Goal: Task Accomplishment & Management: Use online tool/utility

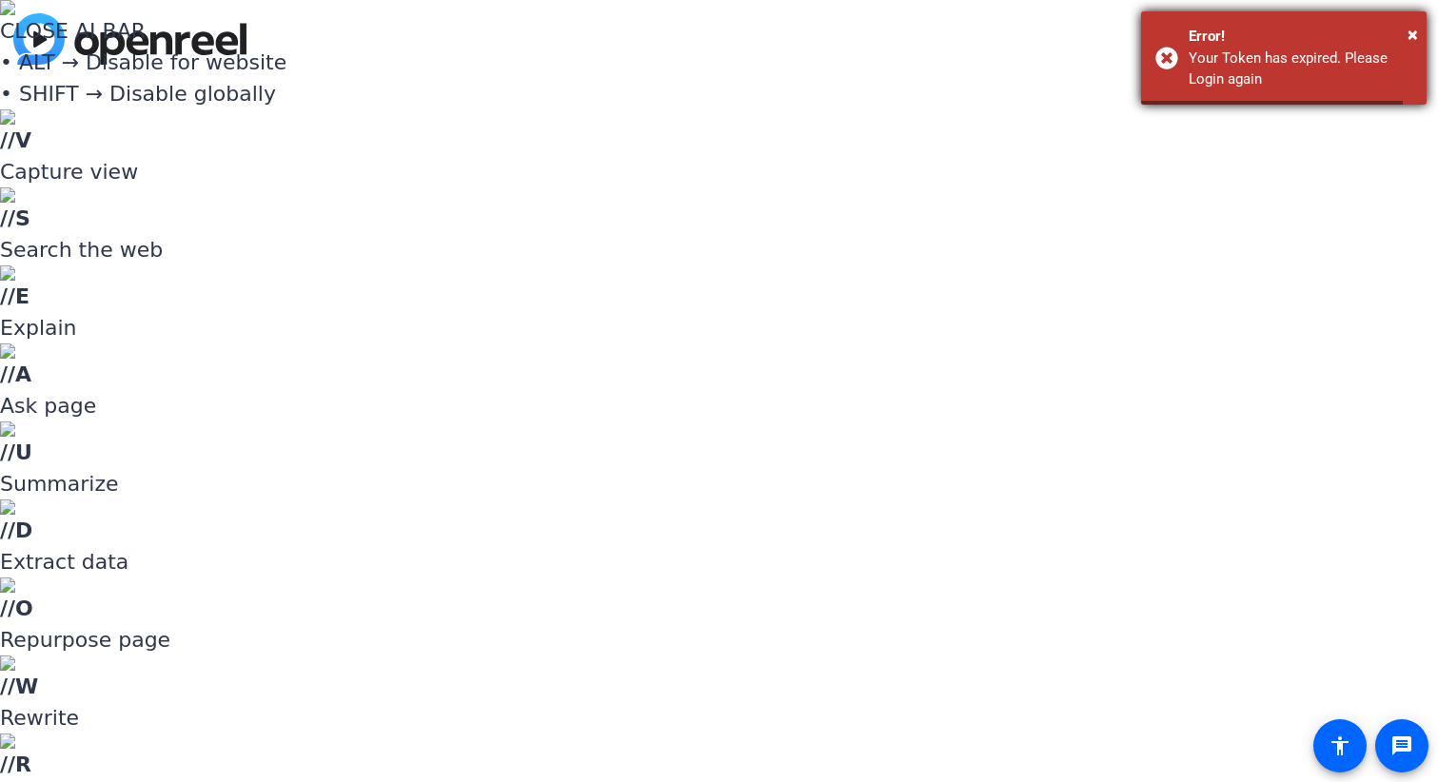
type input "[PERSON_NAME][EMAIL_ADDRESS][DOMAIN_NAME]"
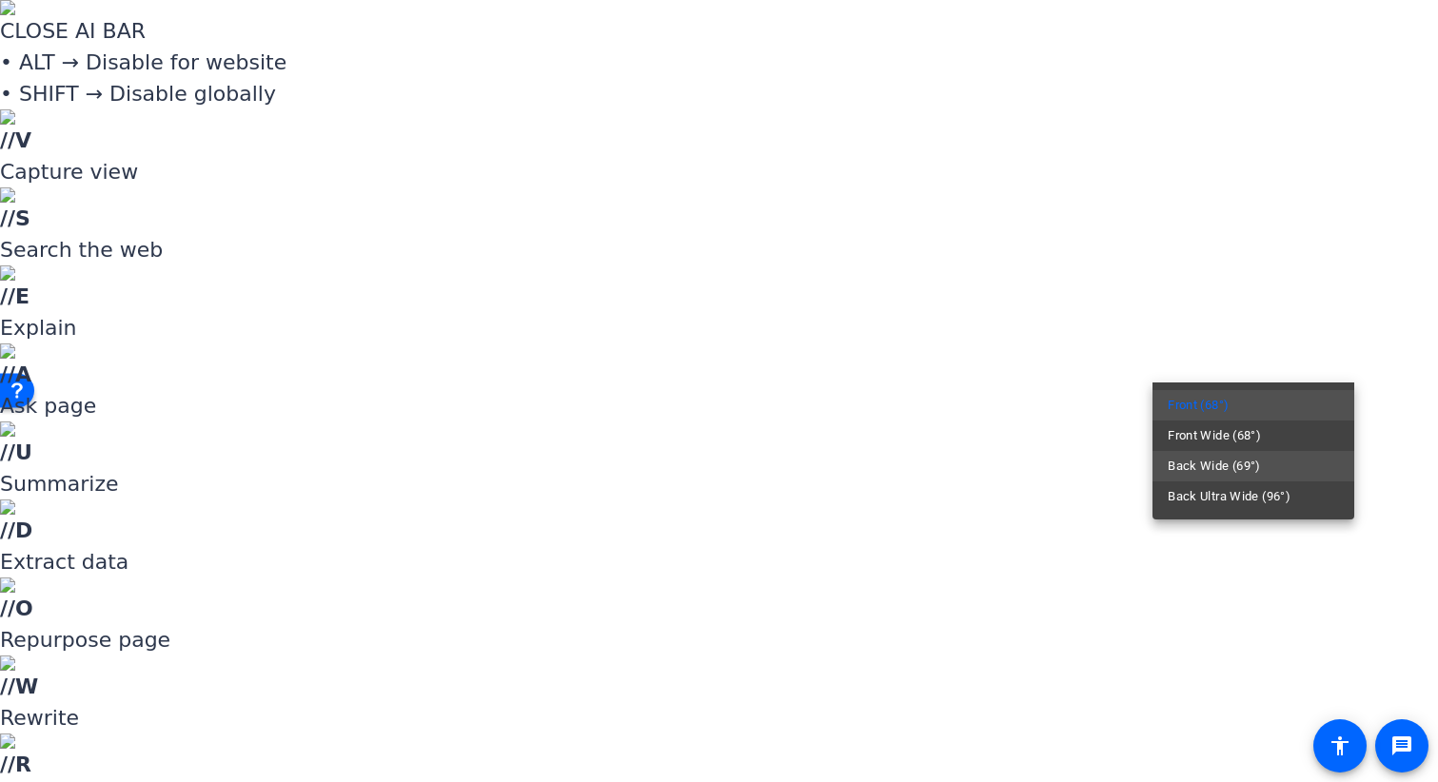
click at [1235, 469] on span "Back Wide (69°)" at bounding box center [1214, 466] width 93 height 23
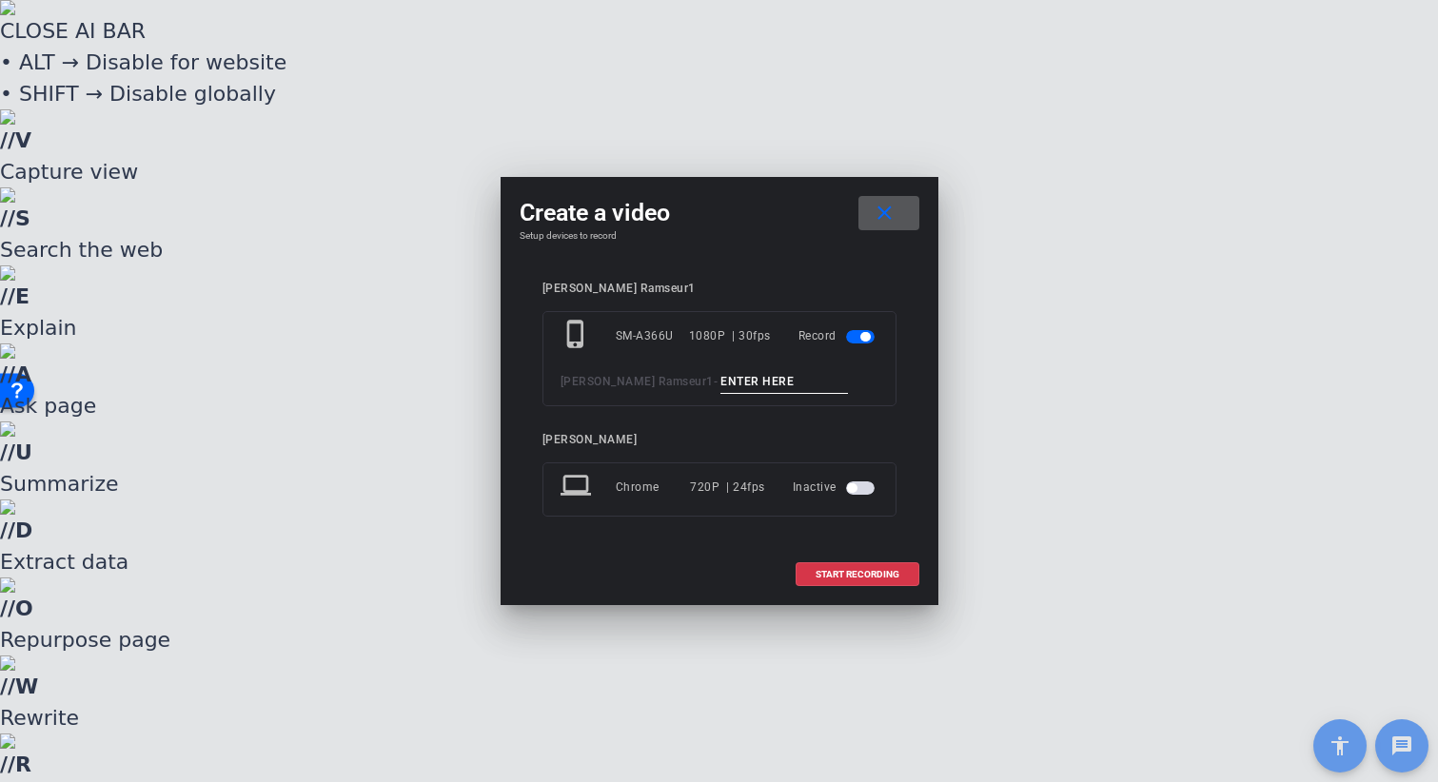
click at [751, 387] on input at bounding box center [785, 382] width 128 height 24
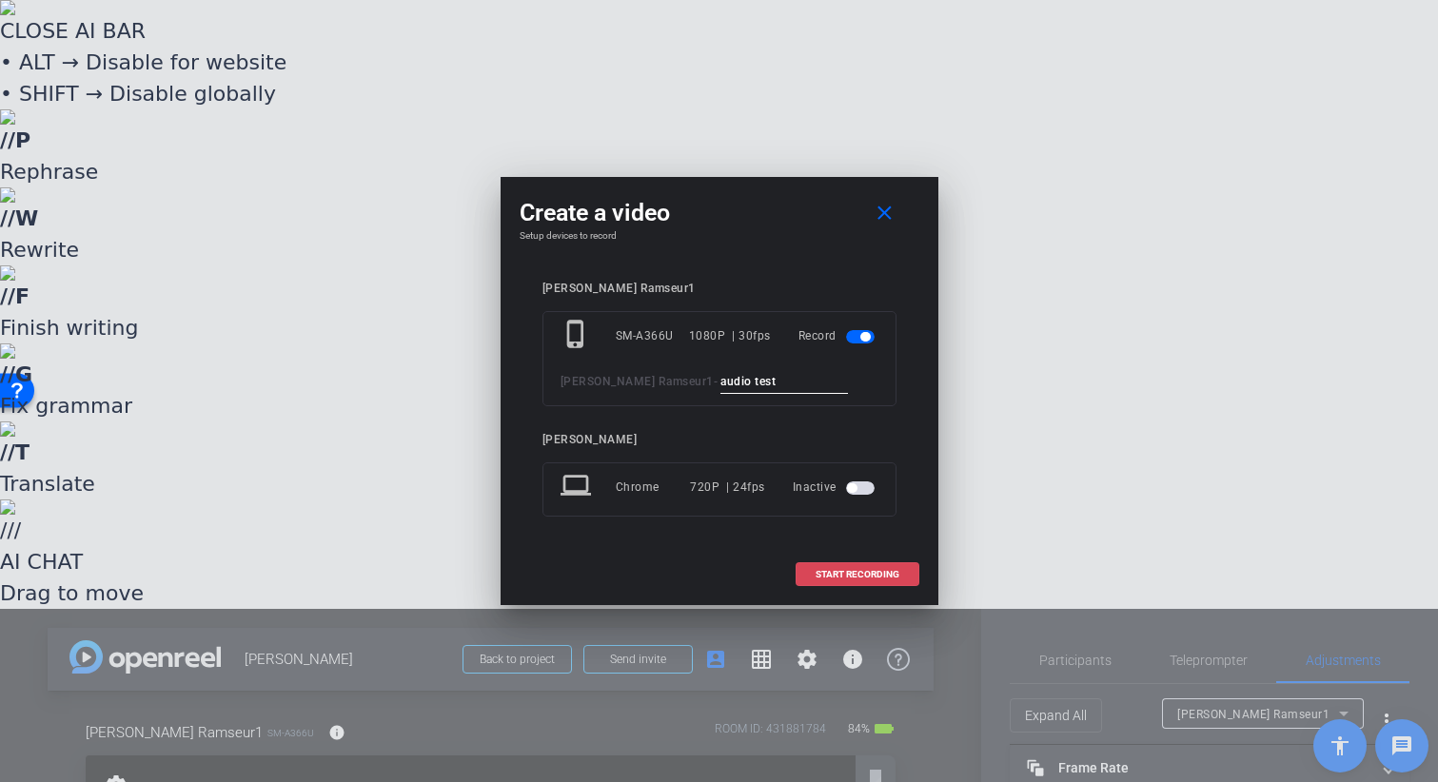
type input "audio test"
click at [852, 574] on span "START RECORDING" at bounding box center [858, 575] width 84 height 10
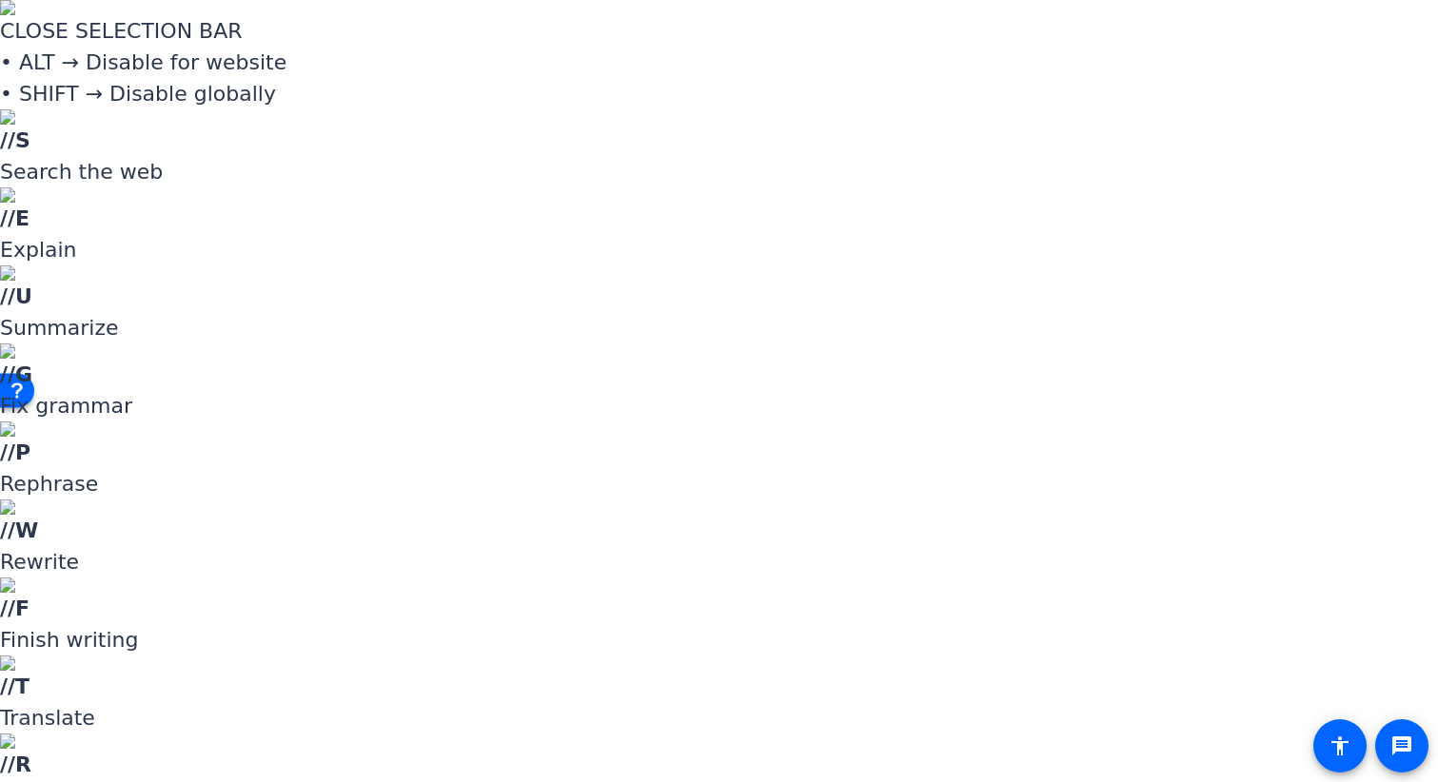
scroll to position [107, 0]
click at [780, 711] on span "Upload" at bounding box center [800, 714] width 76 height 23
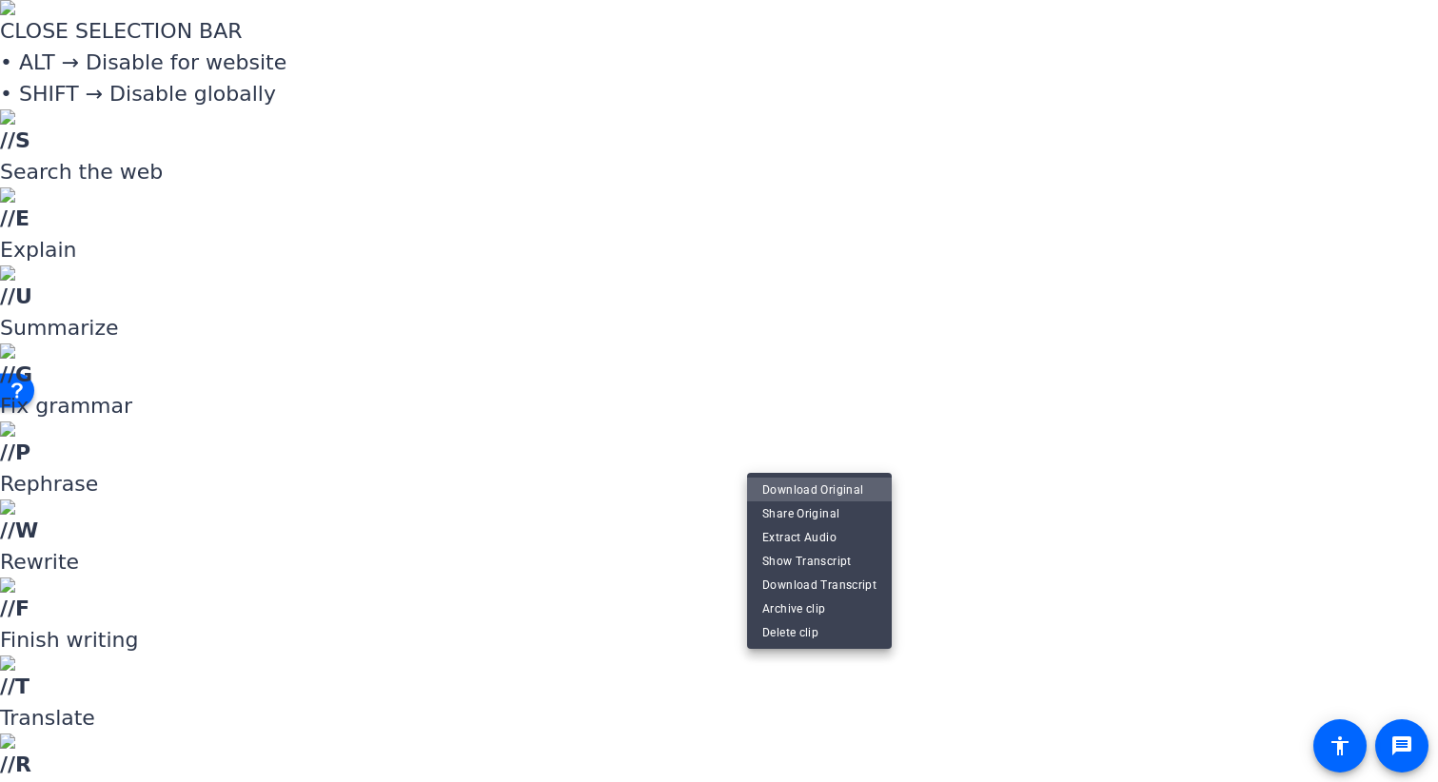
click at [848, 490] on span "Download Original" at bounding box center [819, 490] width 114 height 23
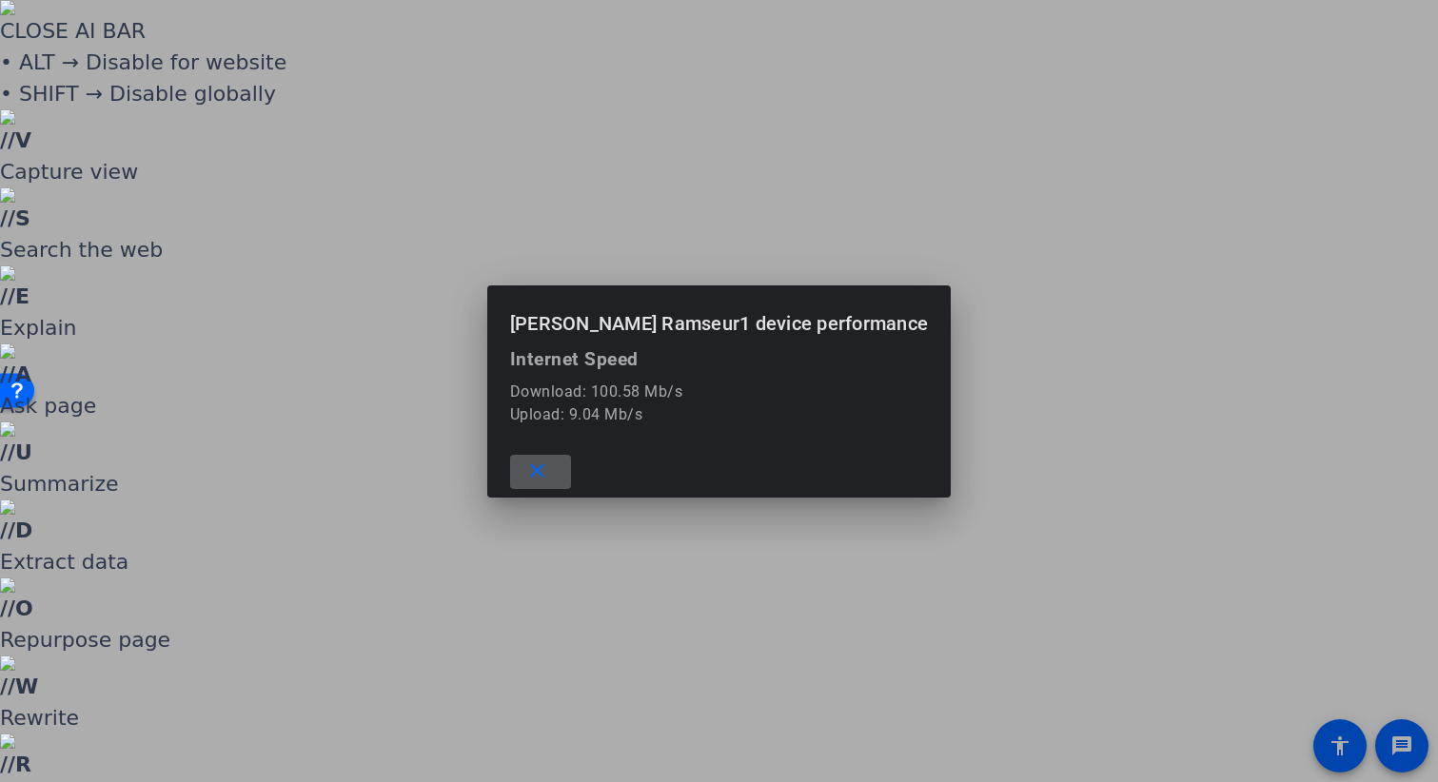
click at [273, 12] on div at bounding box center [719, 391] width 1438 height 782
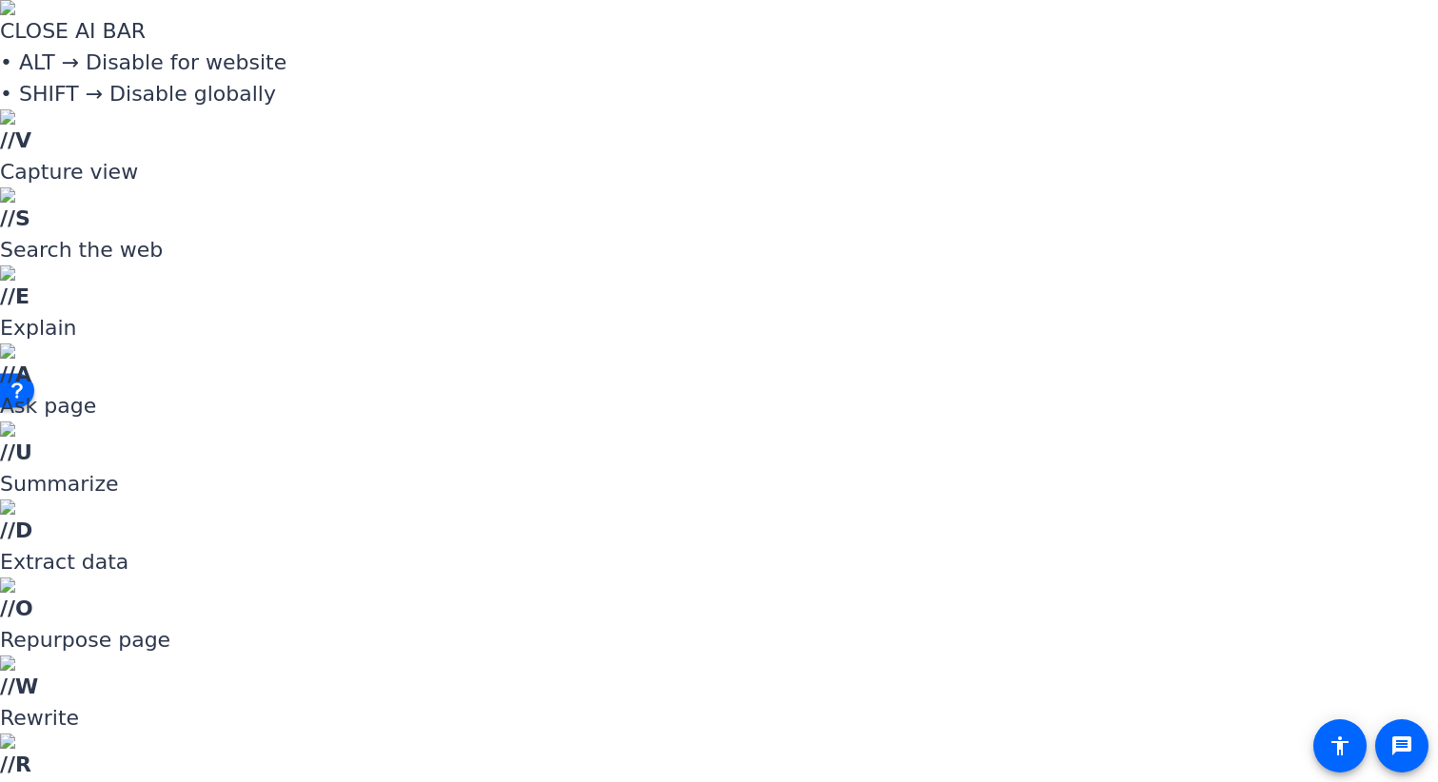
scroll to position [101, 0]
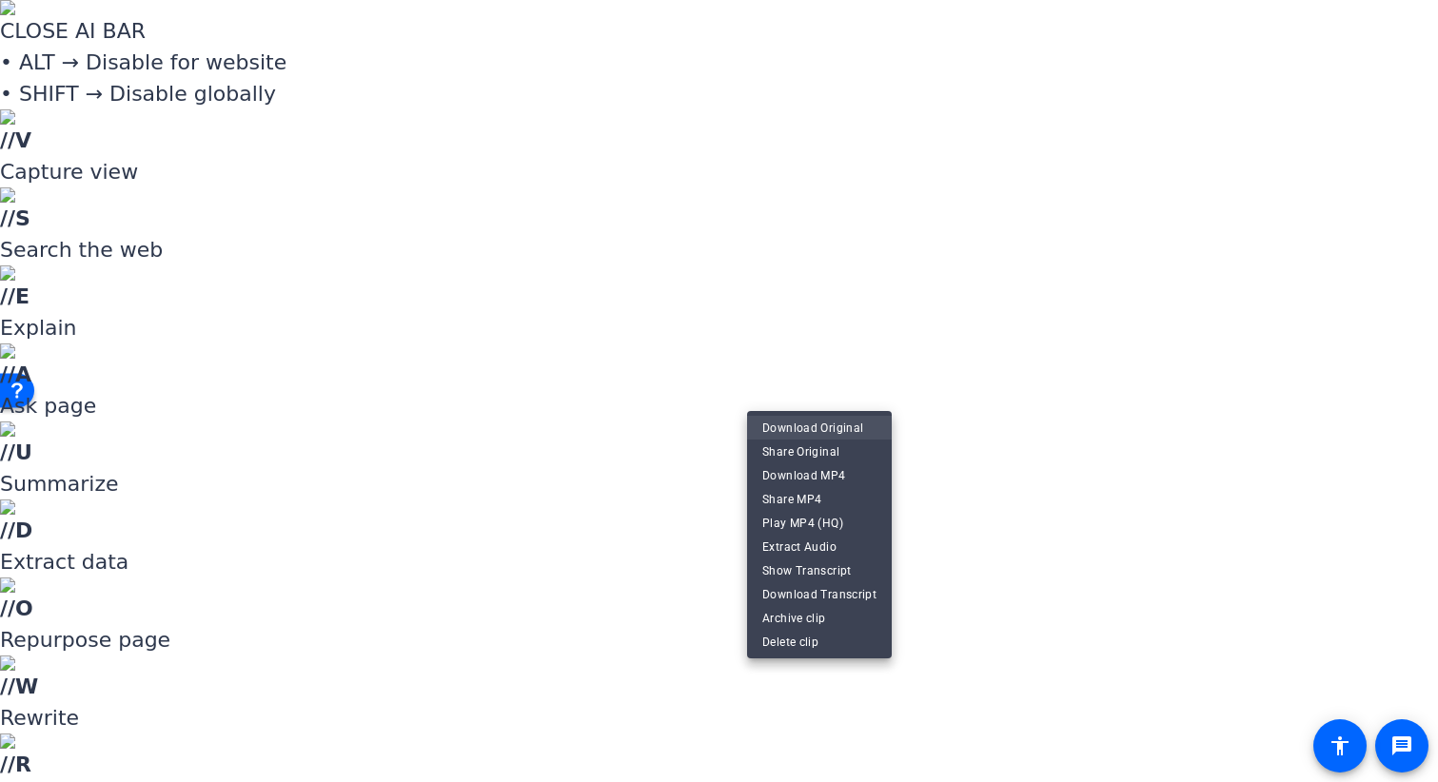
click at [853, 426] on span "Download Original" at bounding box center [819, 427] width 114 height 23
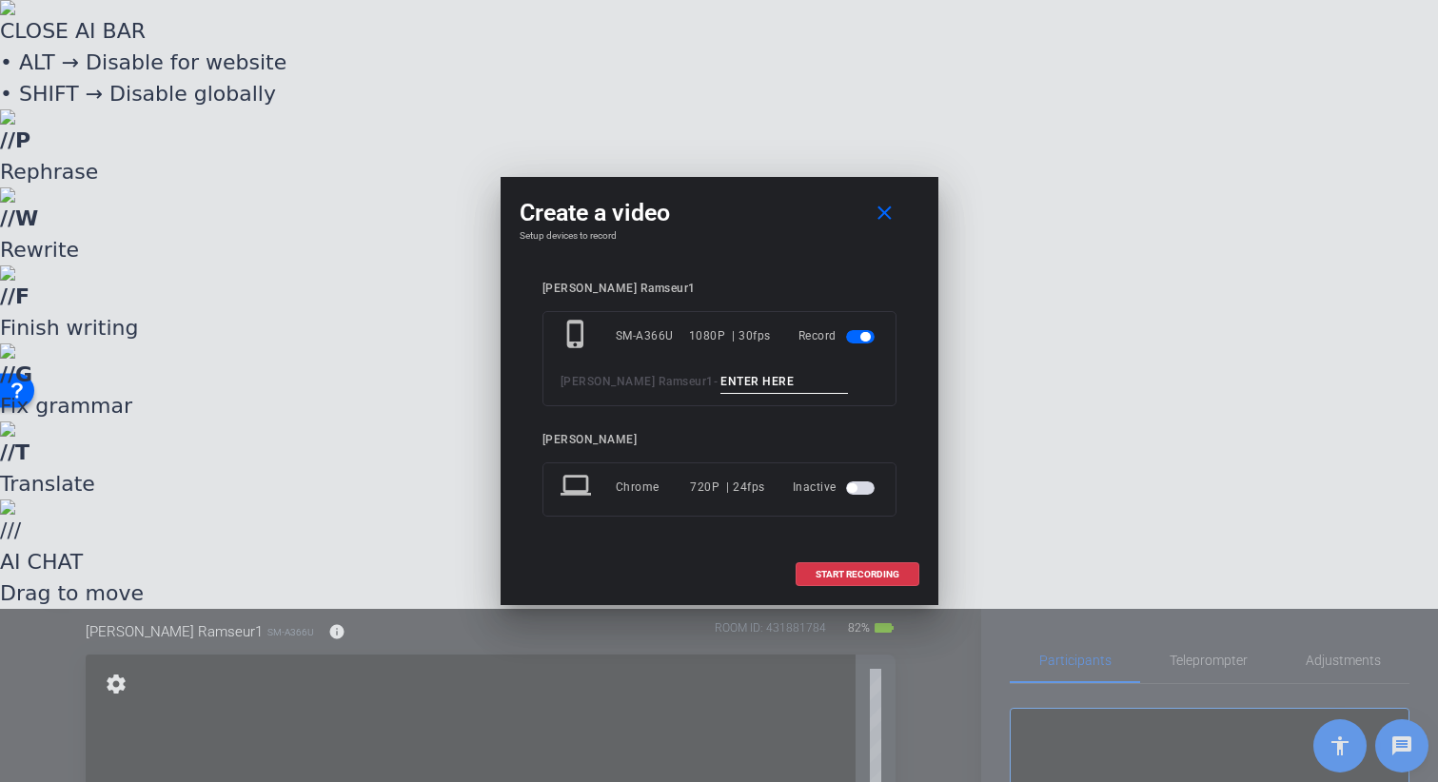
click at [721, 393] on input at bounding box center [785, 382] width 128 height 24
type input "RELEASE"
click at [859, 572] on span "START RECORDING" at bounding box center [858, 575] width 84 height 10
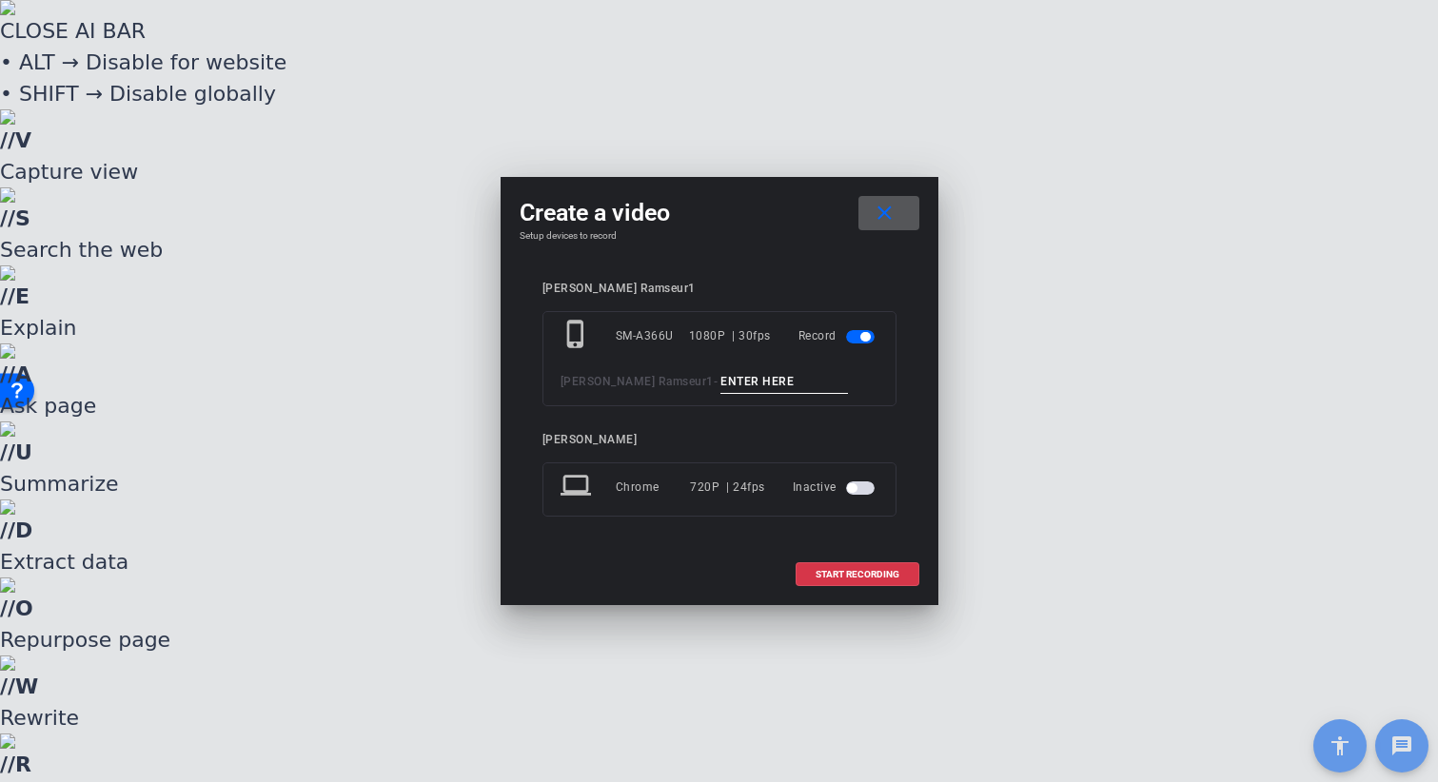
click at [747, 376] on input at bounding box center [785, 382] width 128 height 24
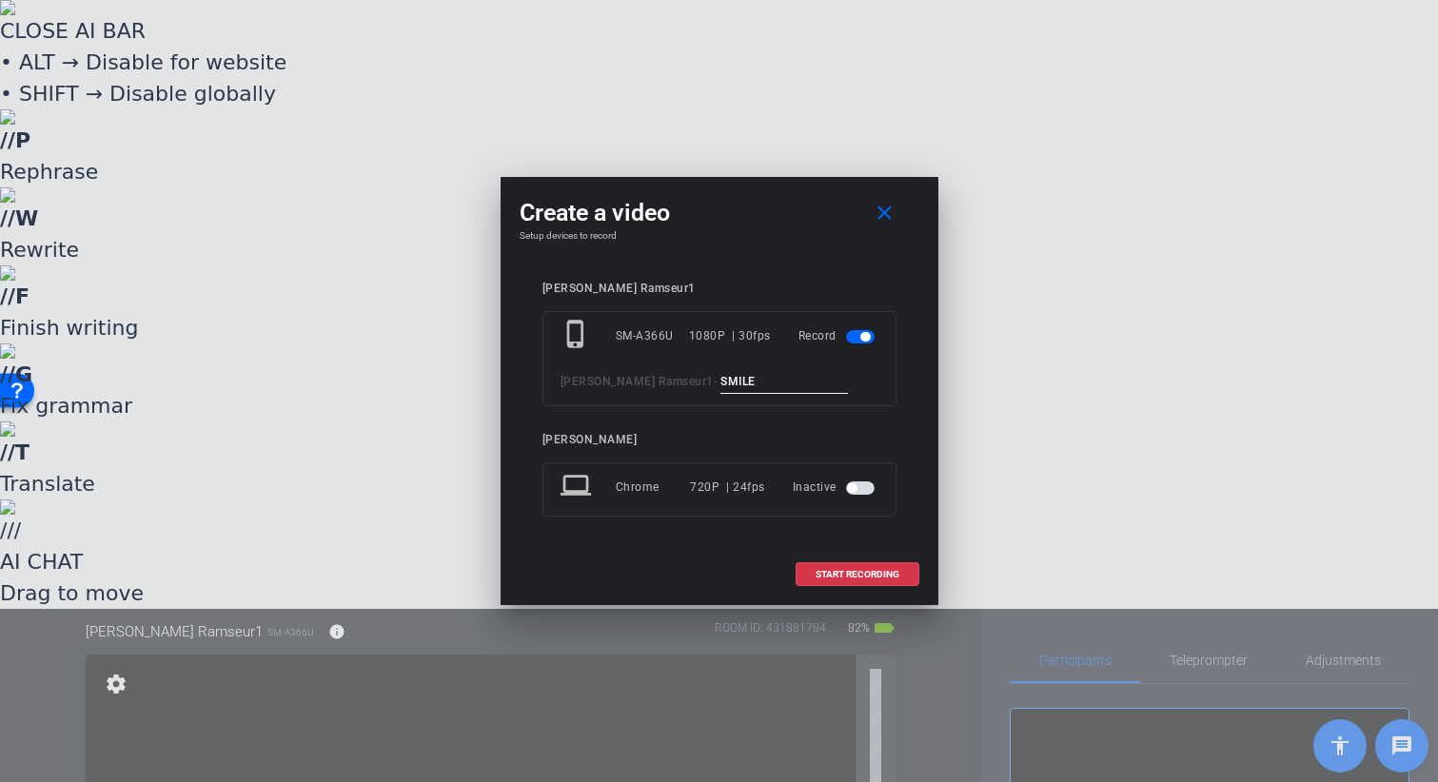
type input "SMILE"
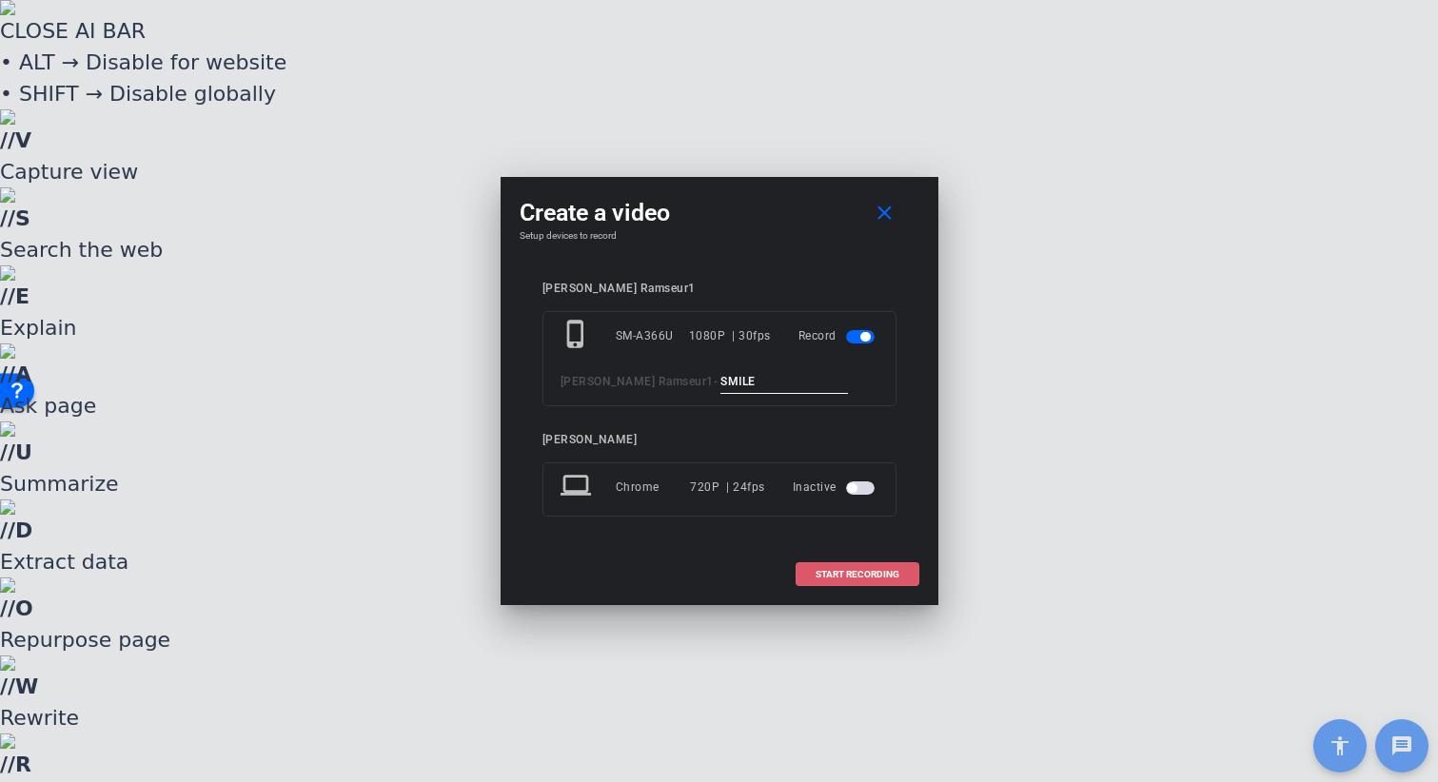
click at [868, 571] on span "START RECORDING" at bounding box center [858, 575] width 84 height 10
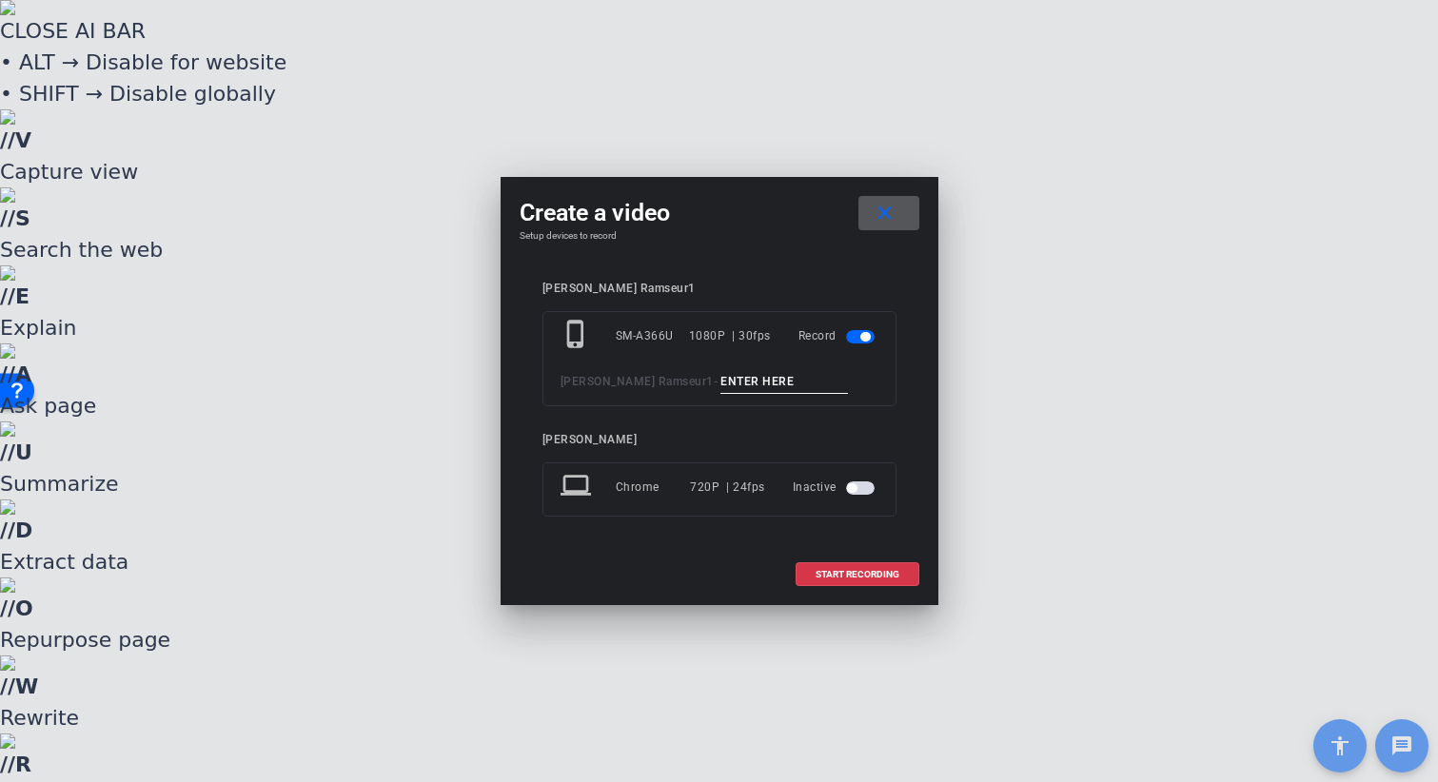
click at [721, 375] on input at bounding box center [785, 382] width 128 height 24
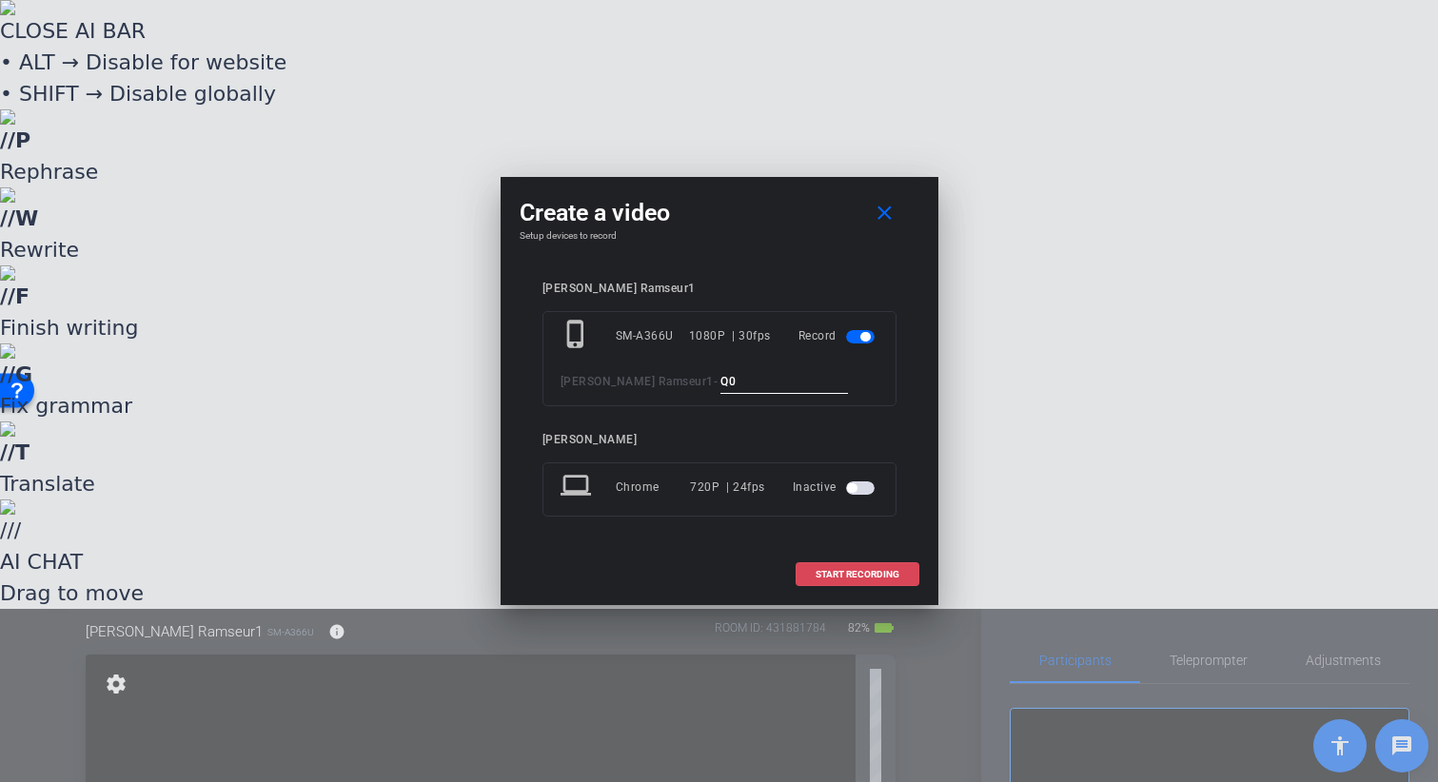
type input "Q0"
click at [872, 571] on span "START RECORDING" at bounding box center [858, 575] width 84 height 10
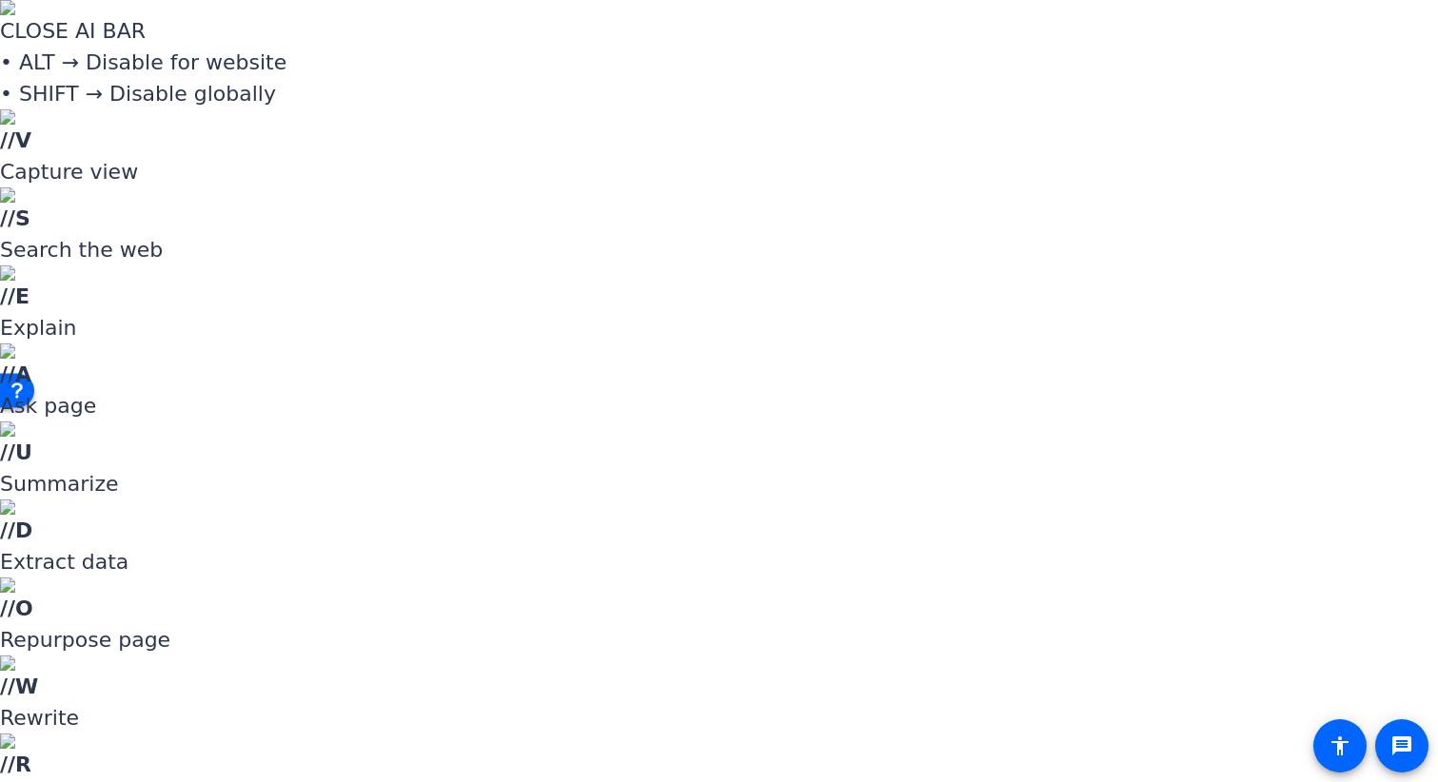
click at [795, 599] on span "Upload" at bounding box center [800, 594] width 76 height 23
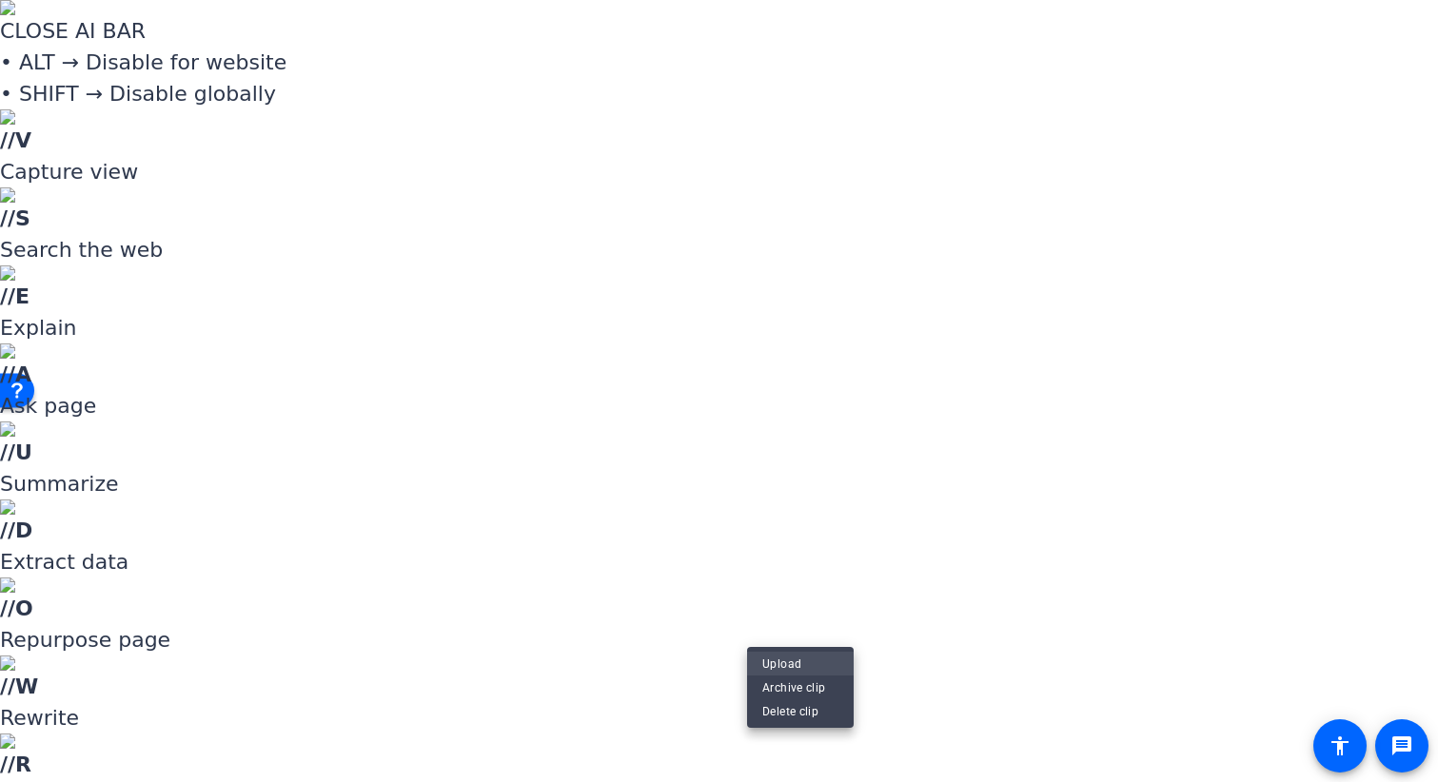
click at [803, 666] on span "Upload" at bounding box center [800, 664] width 76 height 23
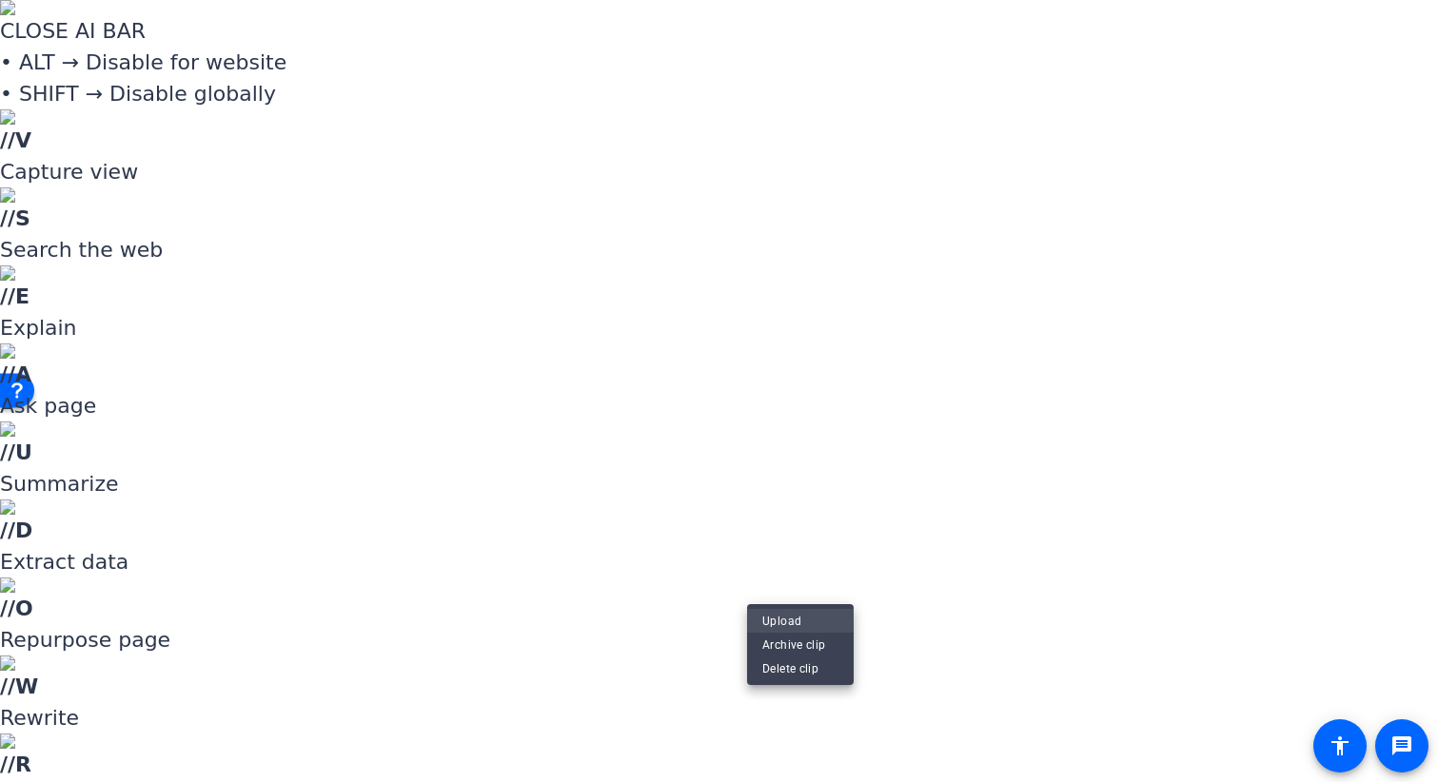
click at [786, 620] on span "Upload" at bounding box center [800, 621] width 76 height 23
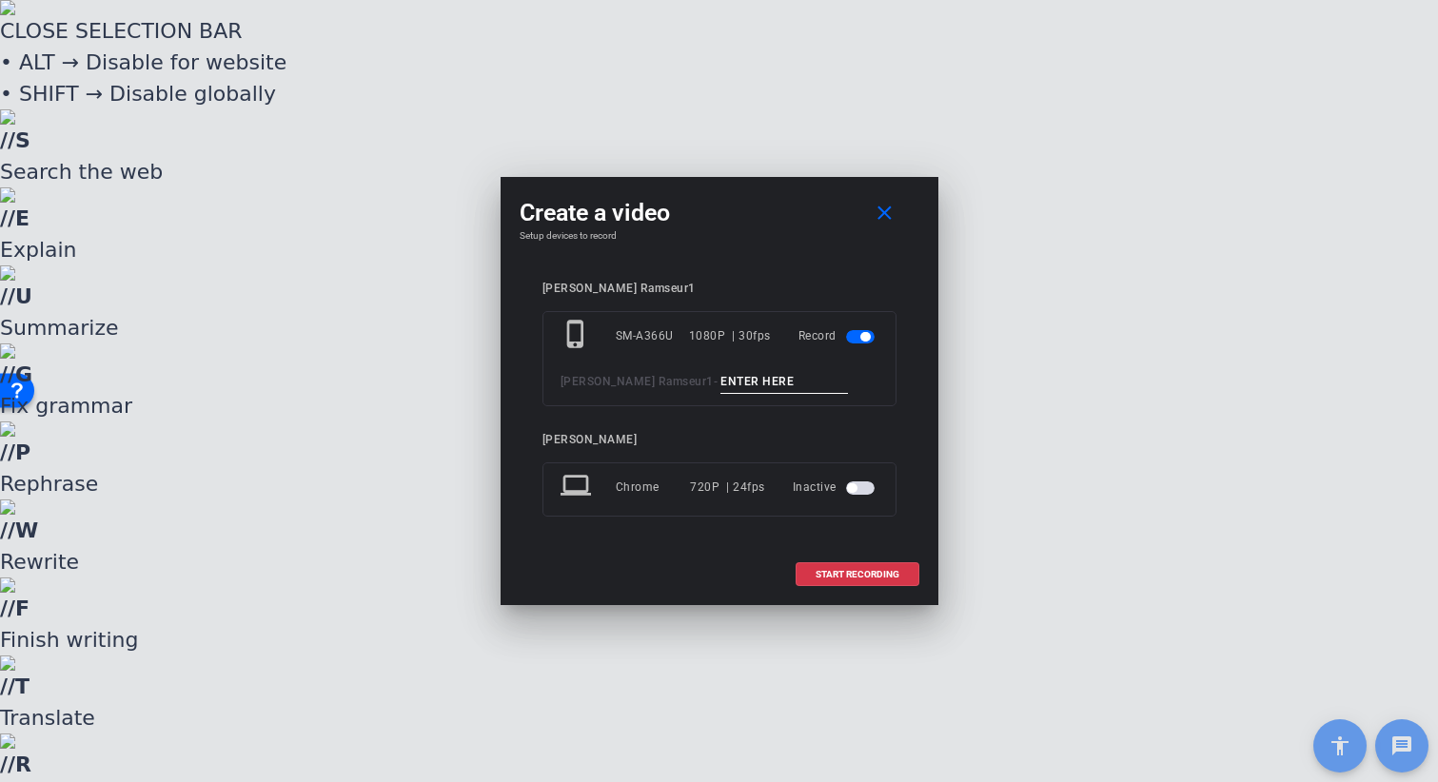
drag, startPoint x: 747, startPoint y: 203, endPoint x: 748, endPoint y: 184, distance: 19.1
click at [748, 185] on div "Create a video close Setup devices to record Sherea Ramseur1 phone_iphone SM-A3…" at bounding box center [720, 391] width 438 height 428
click at [889, 208] on mat-icon "close" at bounding box center [885, 214] width 24 height 24
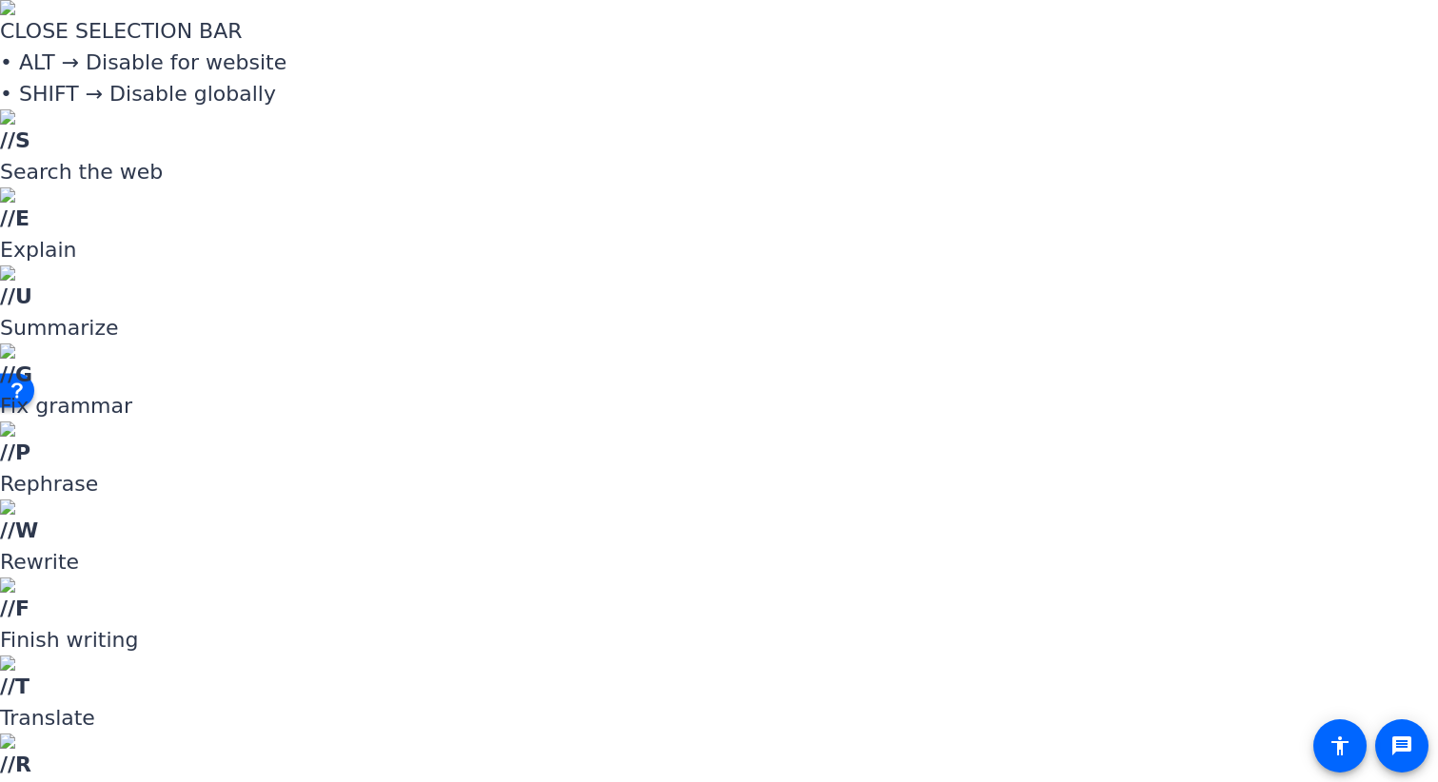
scroll to position [8, 0]
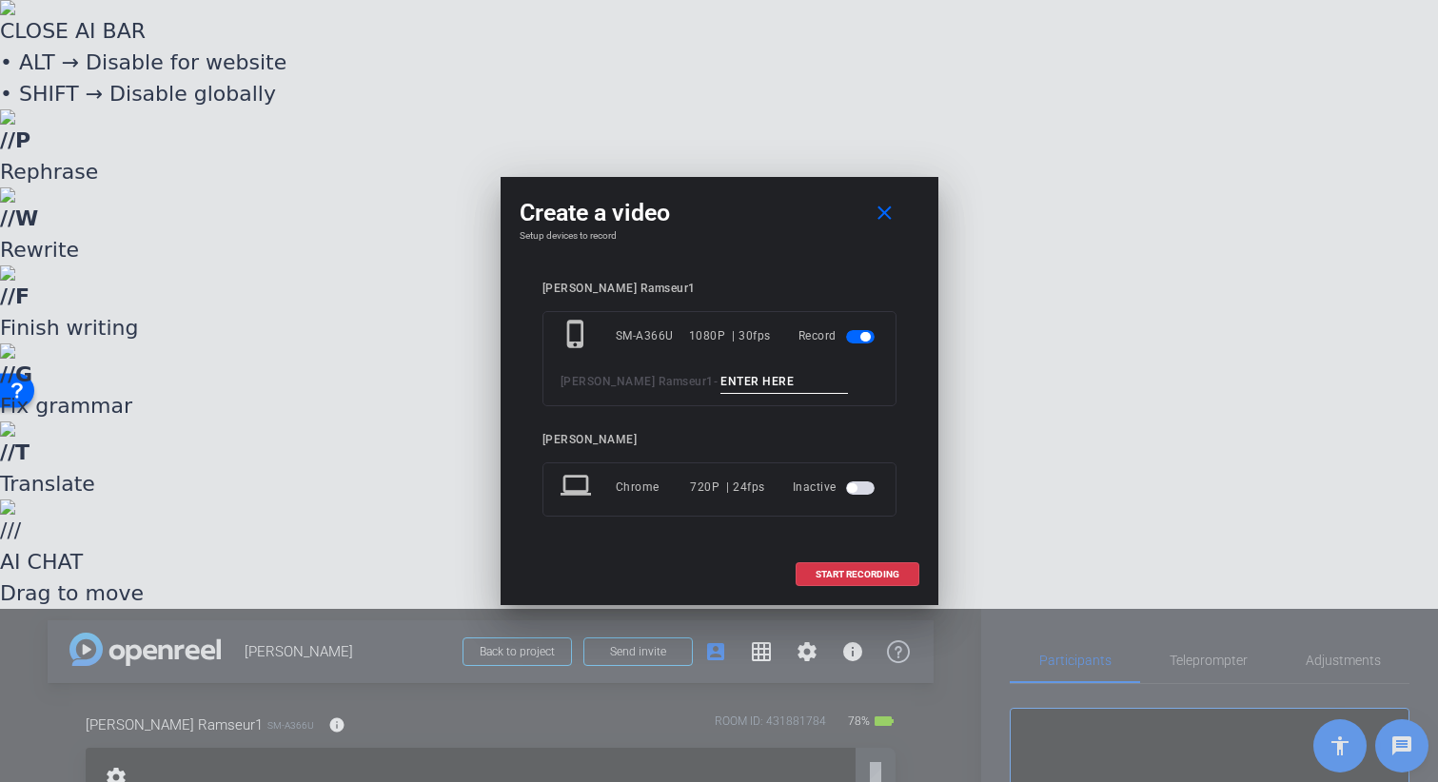
click at [721, 389] on input at bounding box center [785, 382] width 128 height 24
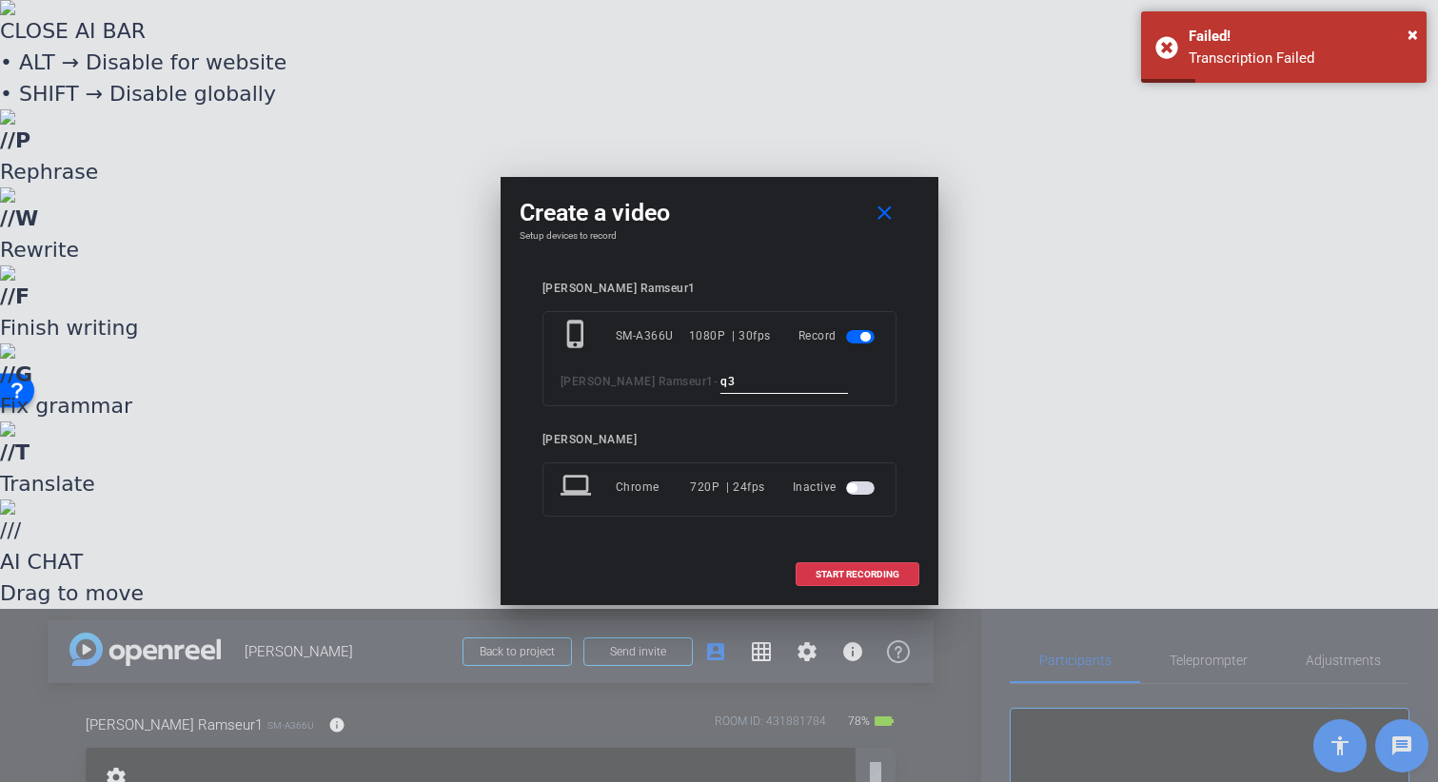
type input "q"
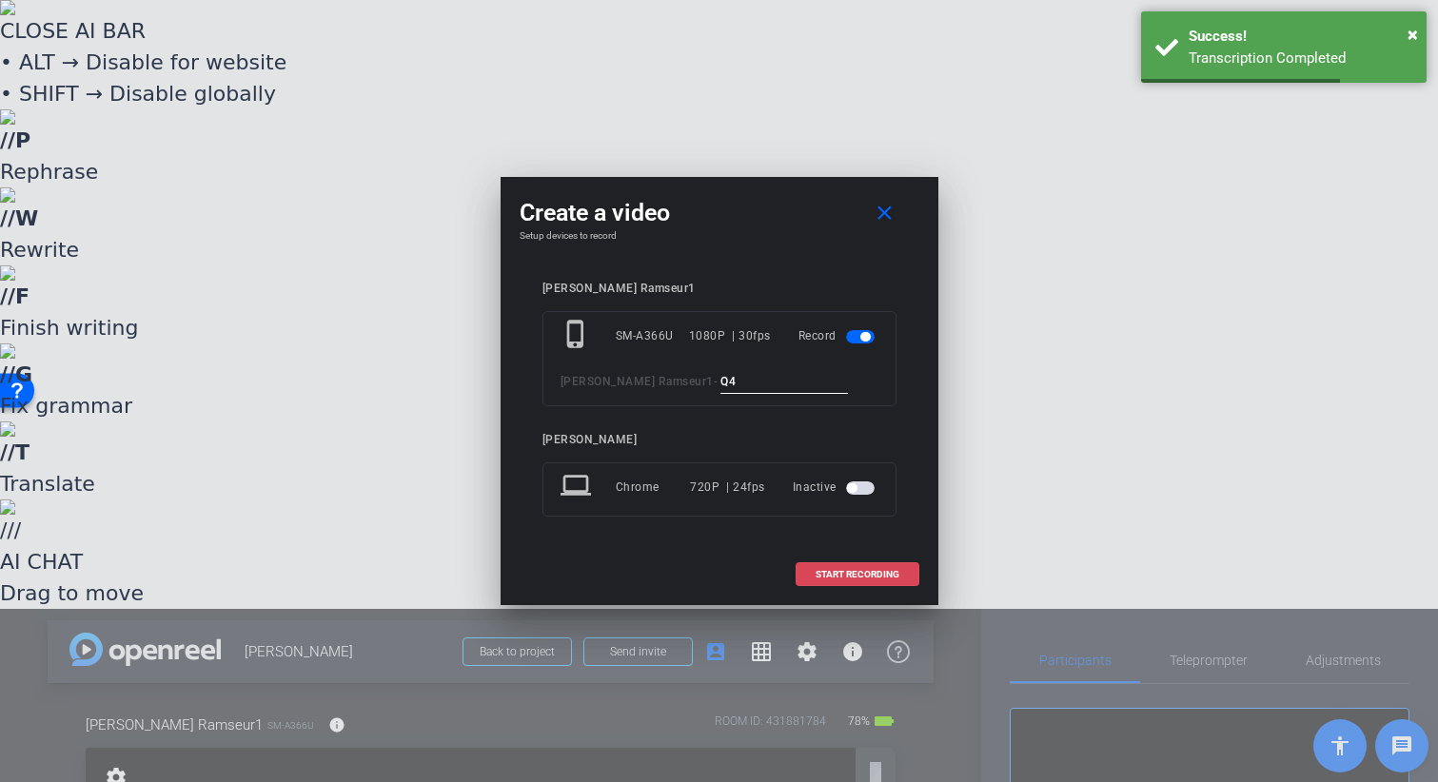
type input "Q4"
click at [867, 575] on span "START RECORDING" at bounding box center [858, 575] width 84 height 10
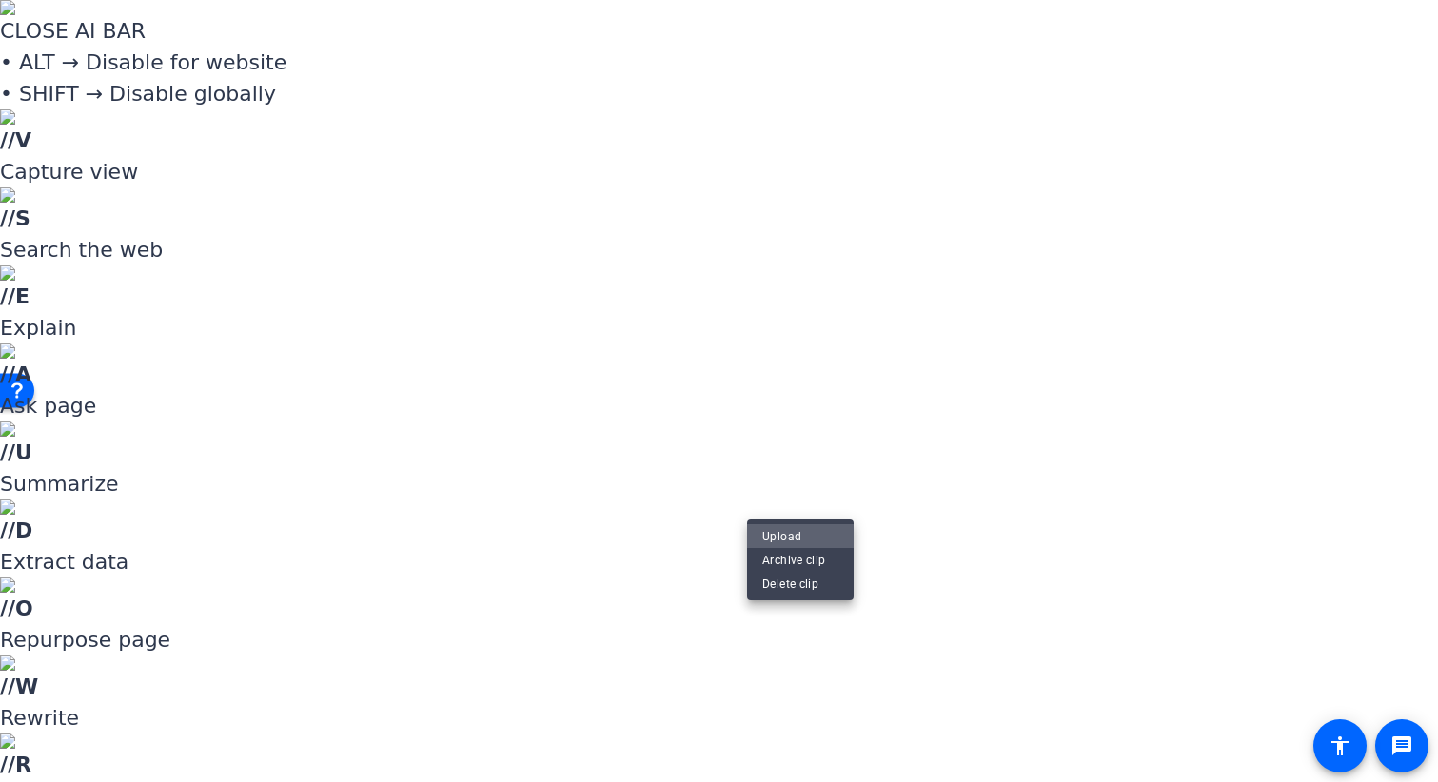
click at [793, 534] on span "Upload" at bounding box center [800, 536] width 76 height 23
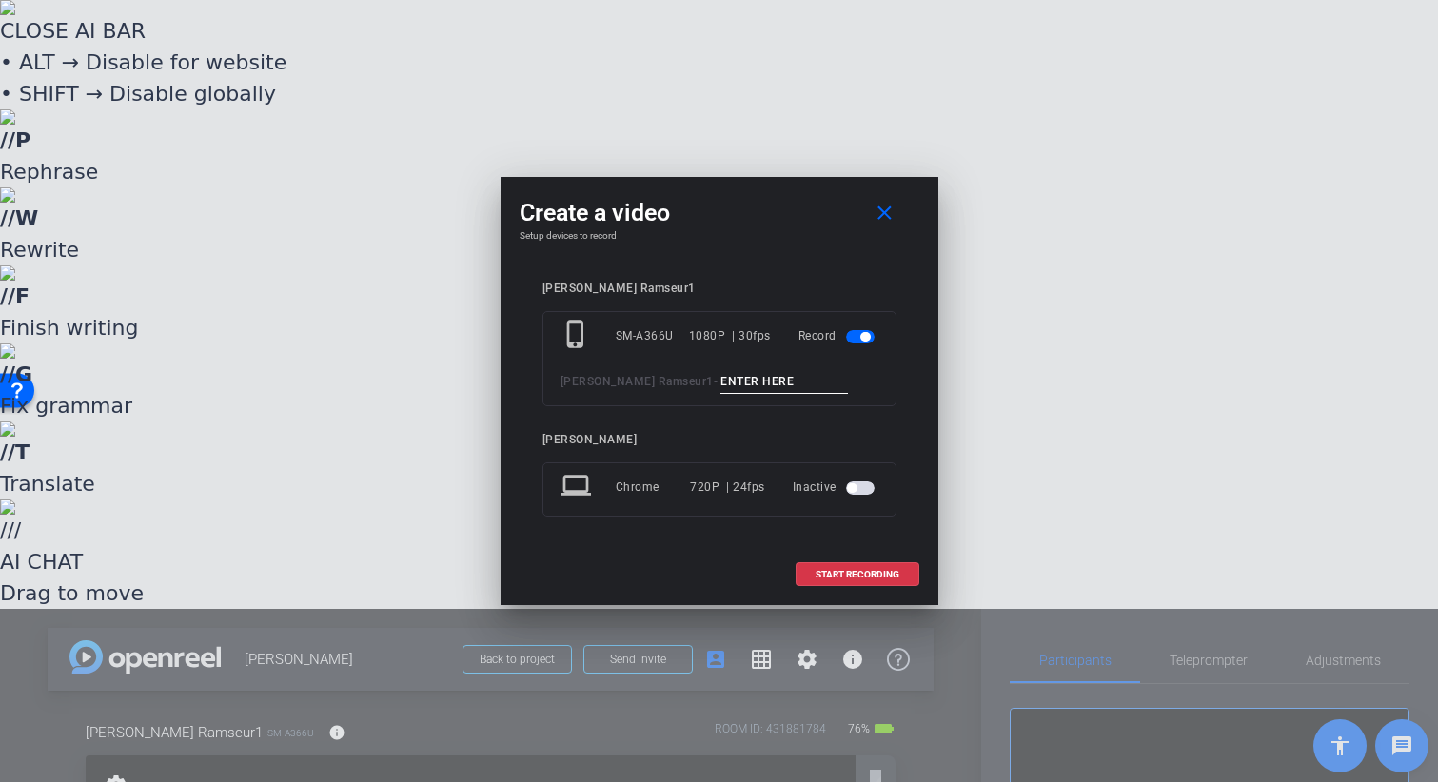
click at [721, 385] on input at bounding box center [785, 382] width 128 height 24
type input "Q4 FELLOW"
click at [865, 574] on span "START RECORDING" at bounding box center [858, 575] width 84 height 10
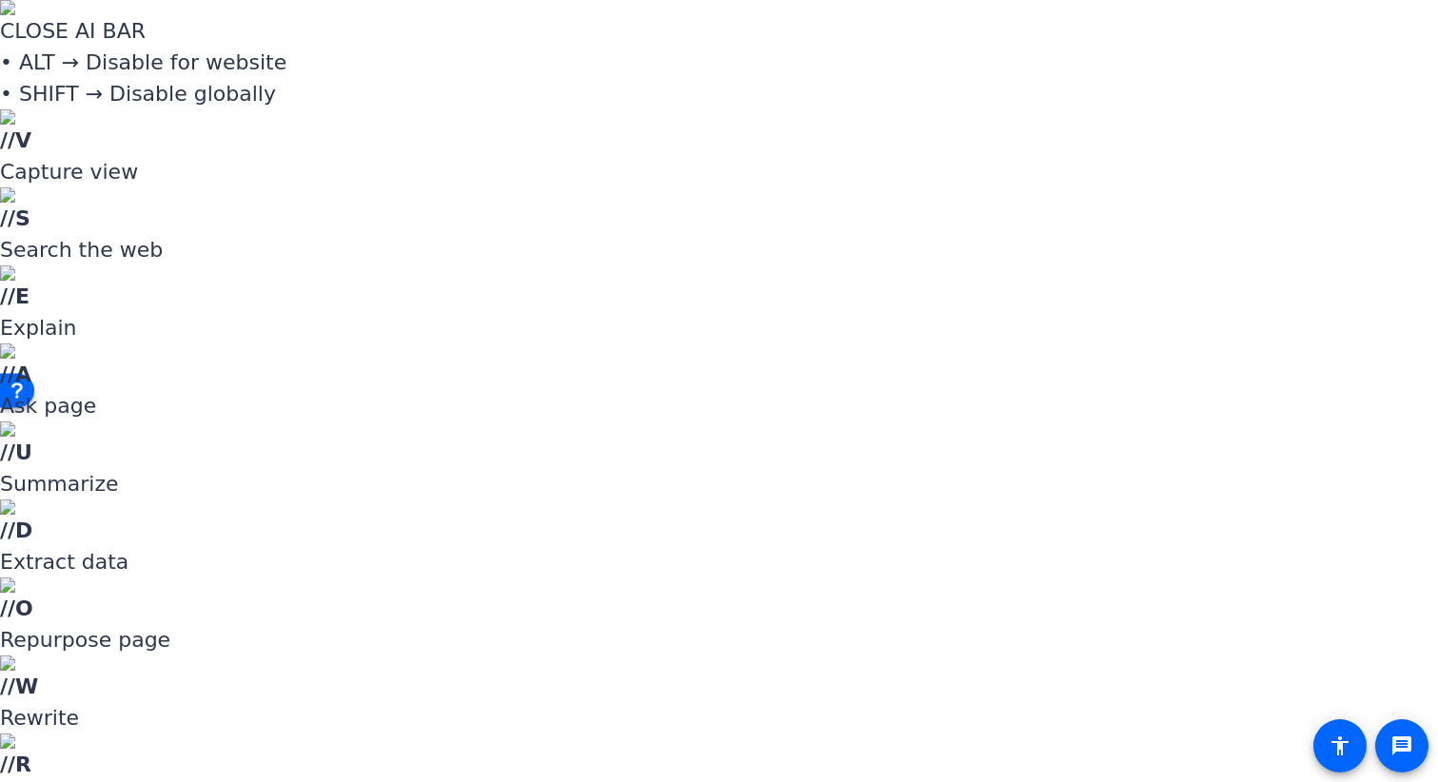
click at [806, 478] on span "Upload" at bounding box center [800, 480] width 76 height 23
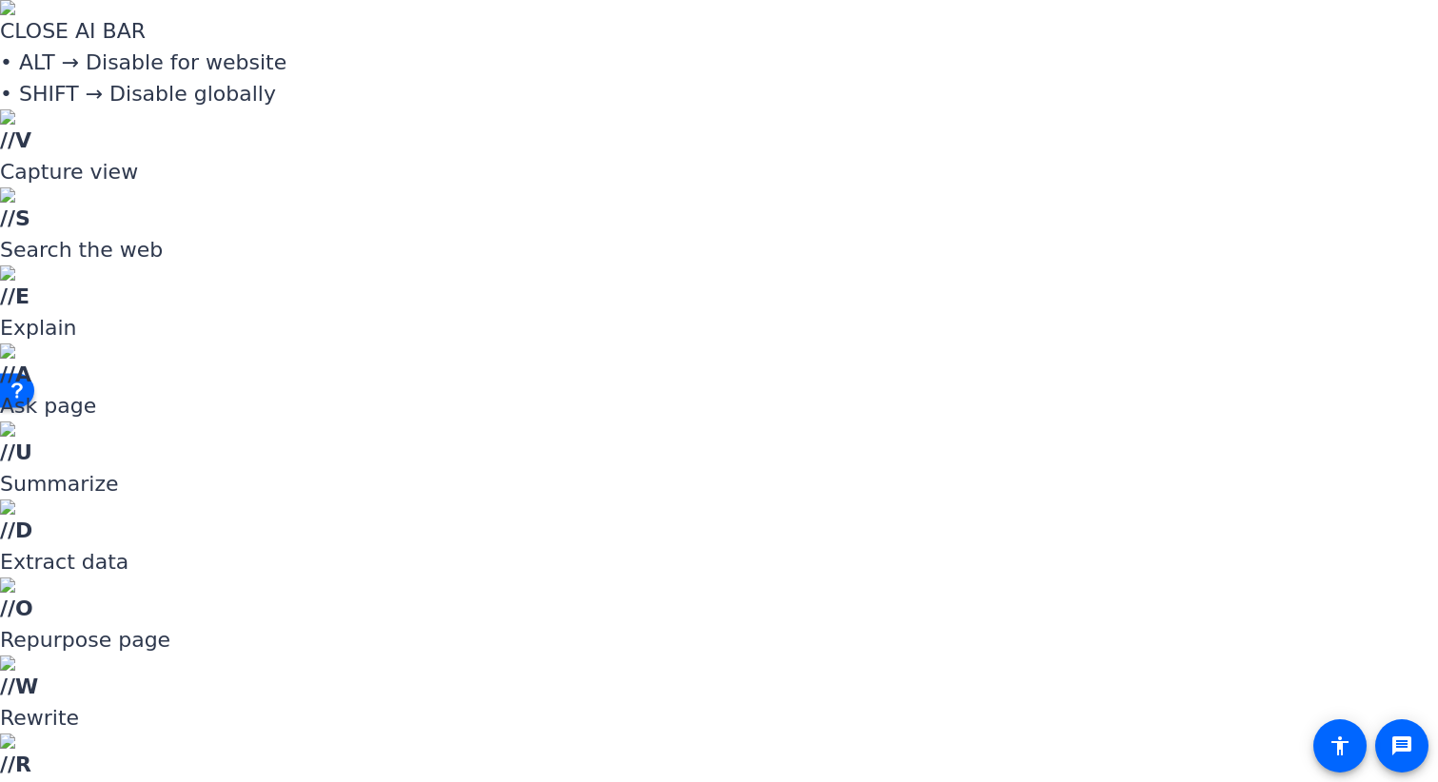
scroll to position [16, 0]
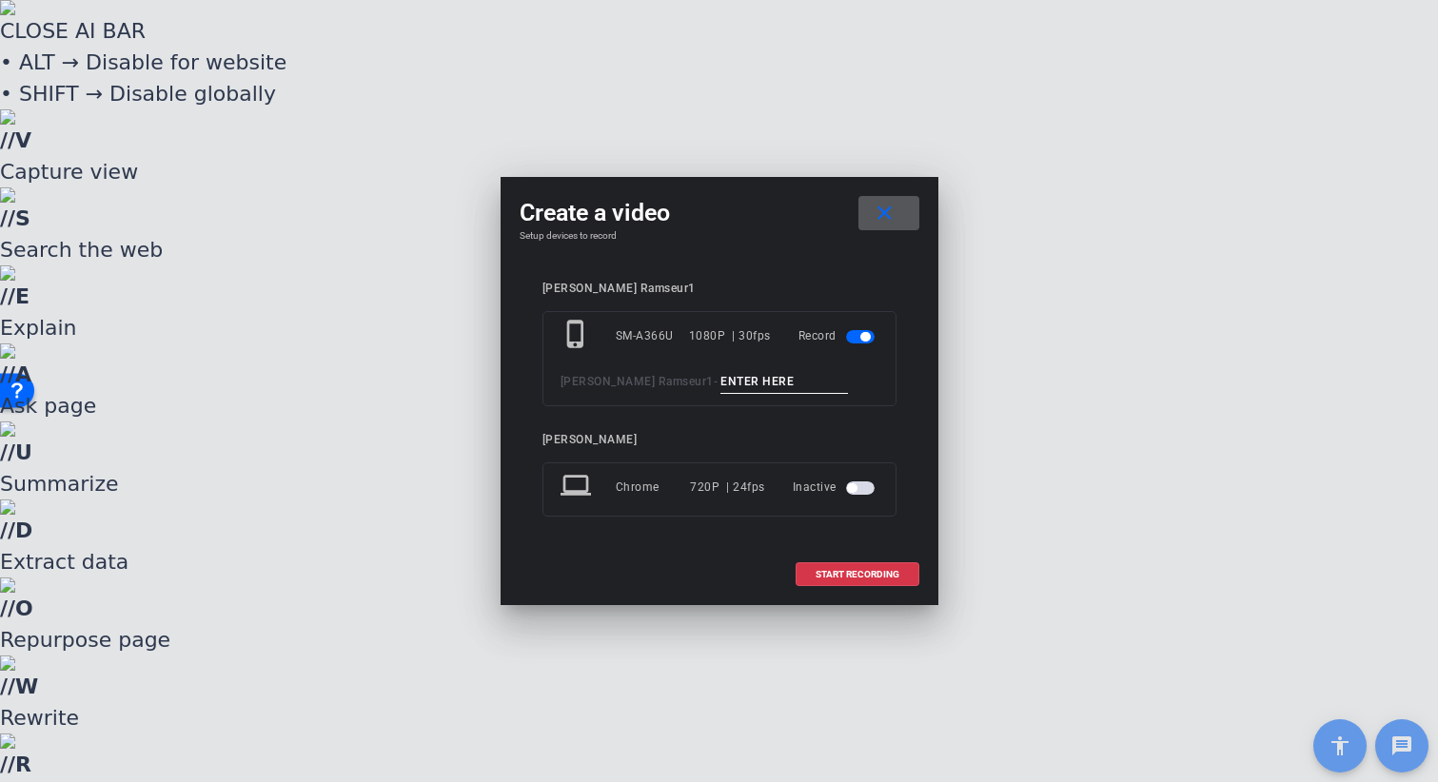
click at [721, 386] on input at bounding box center [785, 382] width 128 height 24
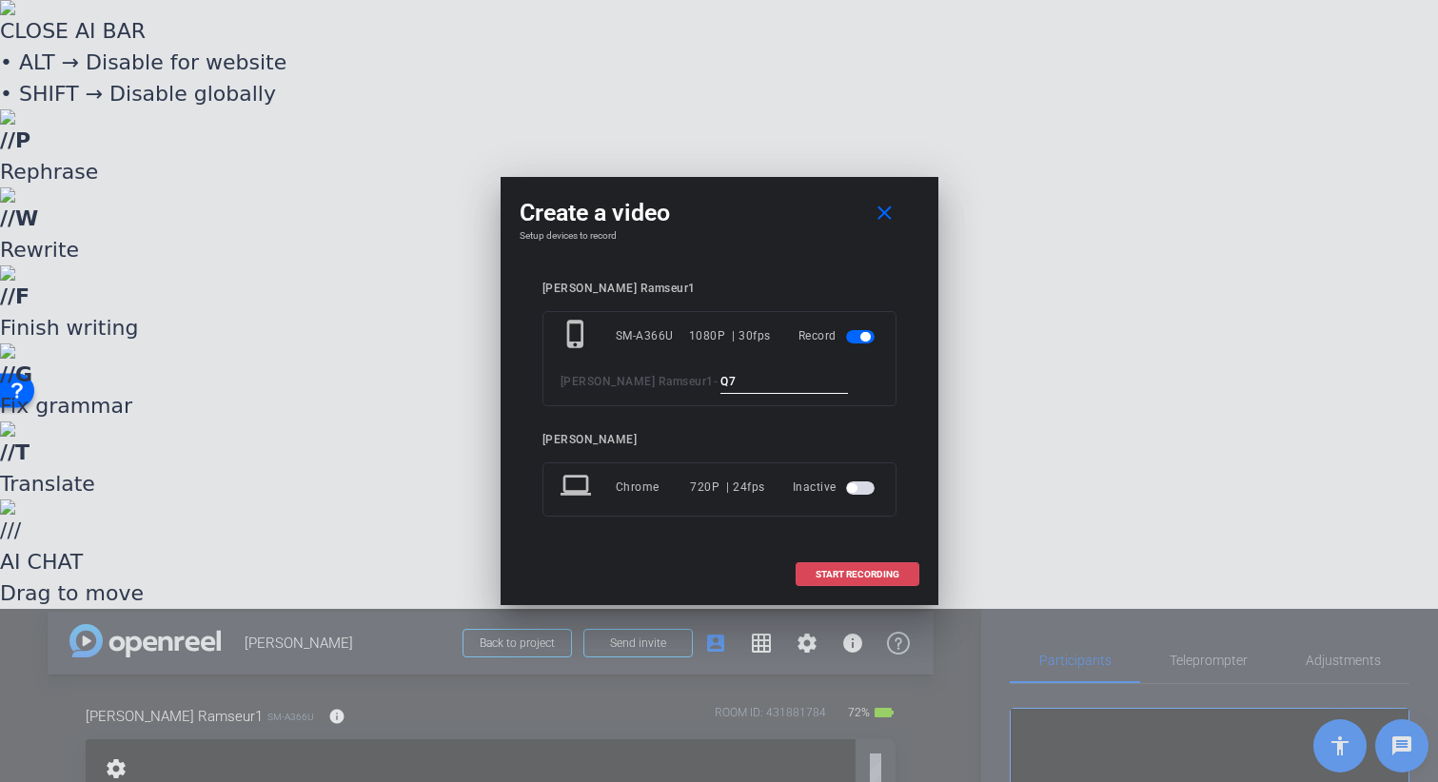
type input "Q7"
click at [873, 583] on span at bounding box center [858, 575] width 122 height 46
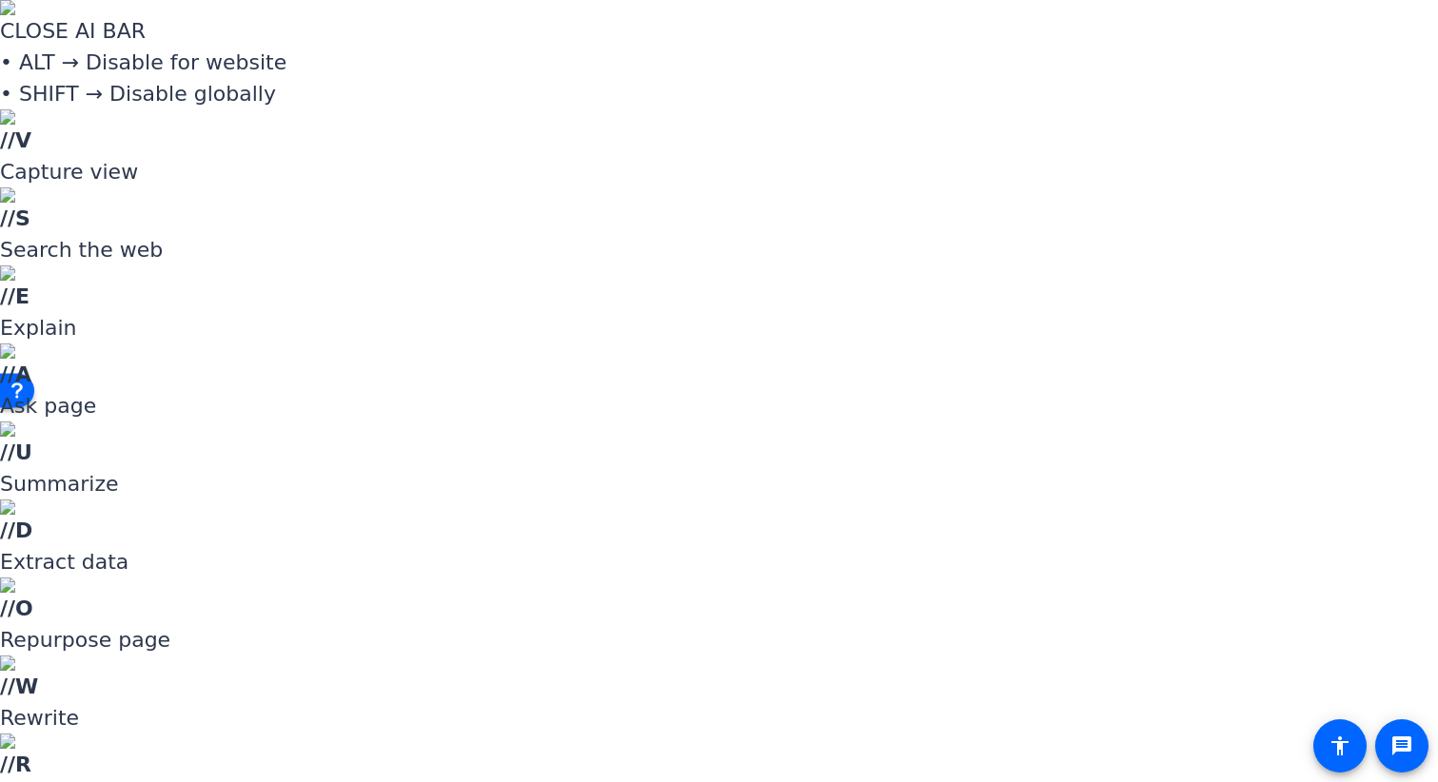
scroll to position [426, 0]
click at [794, 392] on span "Upload" at bounding box center [800, 396] width 76 height 23
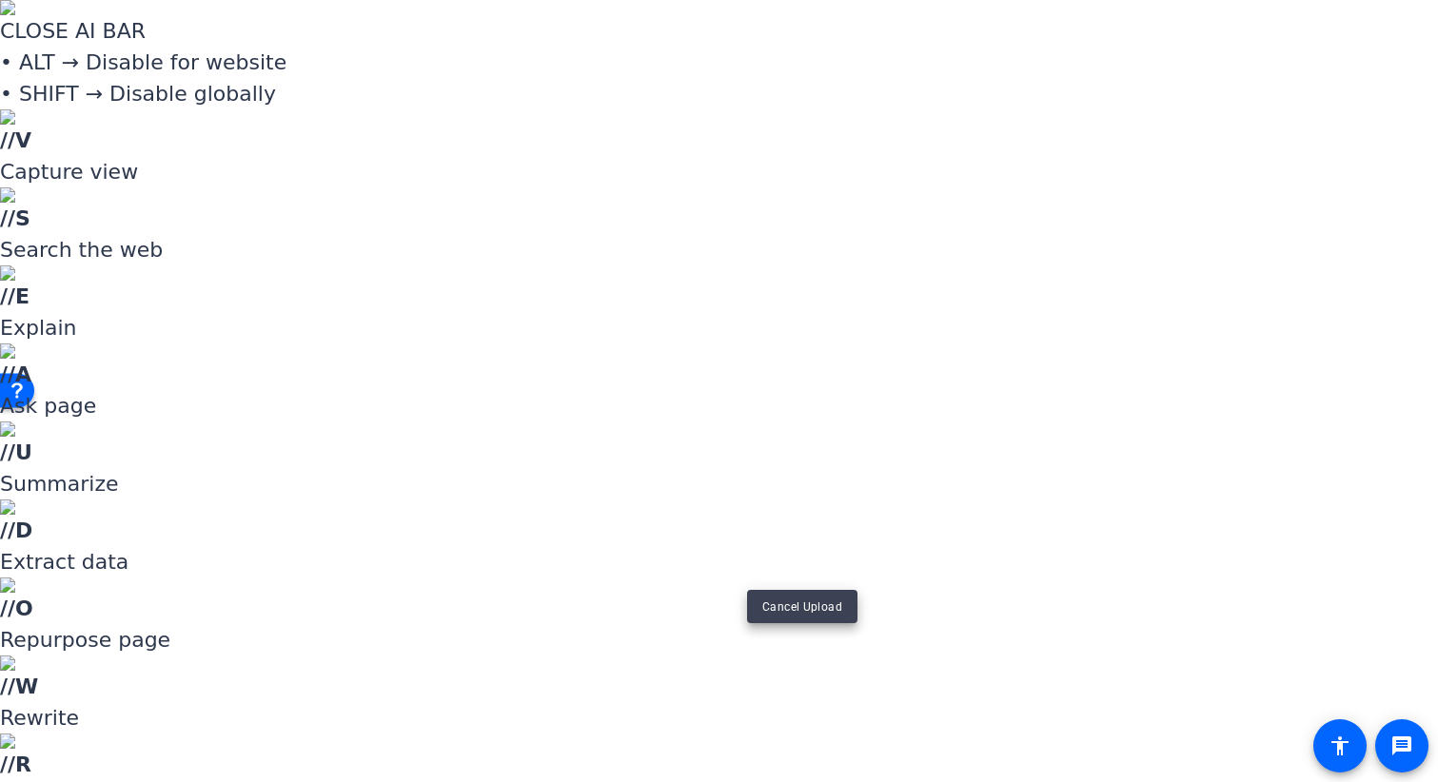
click at [804, 552] on div at bounding box center [719, 391] width 1438 height 782
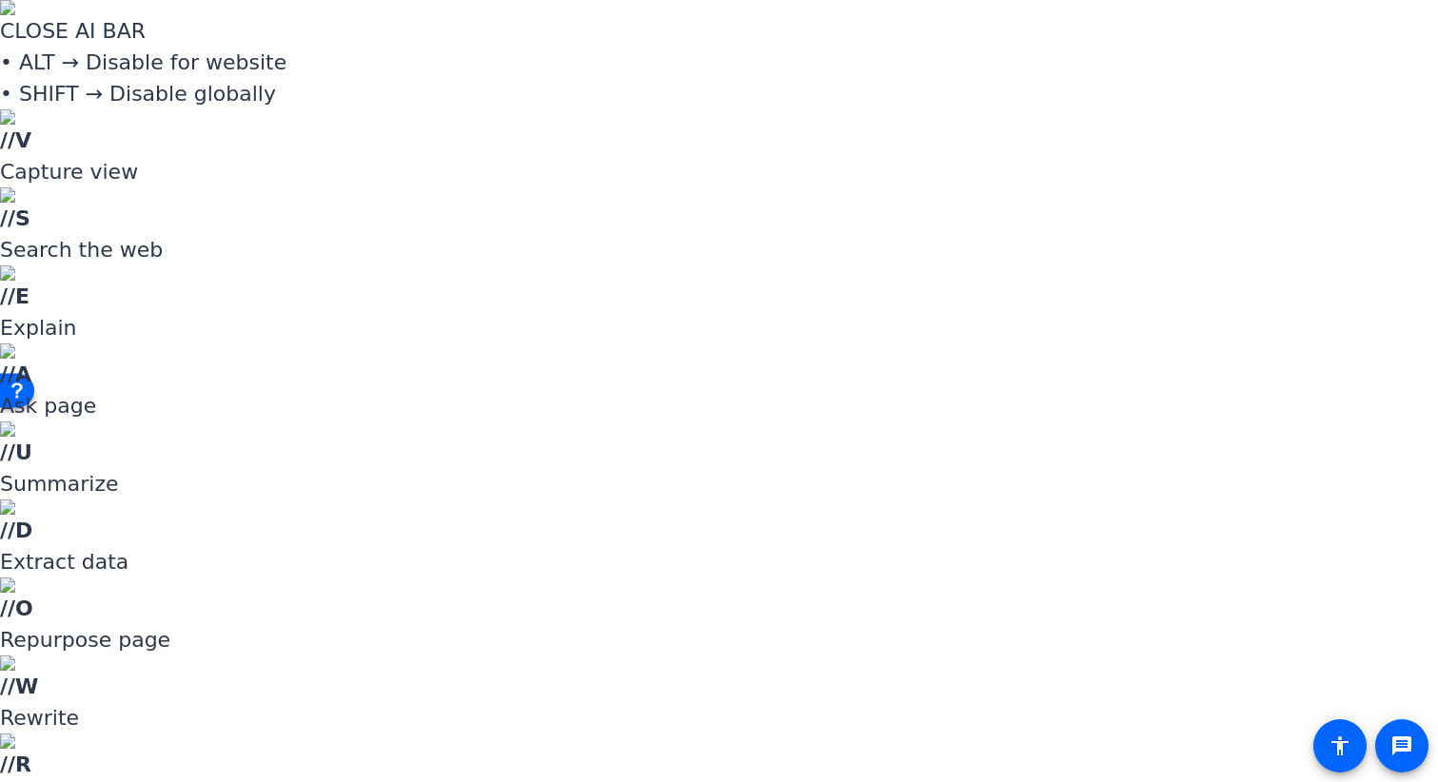
scroll to position [4, 0]
